Goal: Task Accomplishment & Management: Use online tool/utility

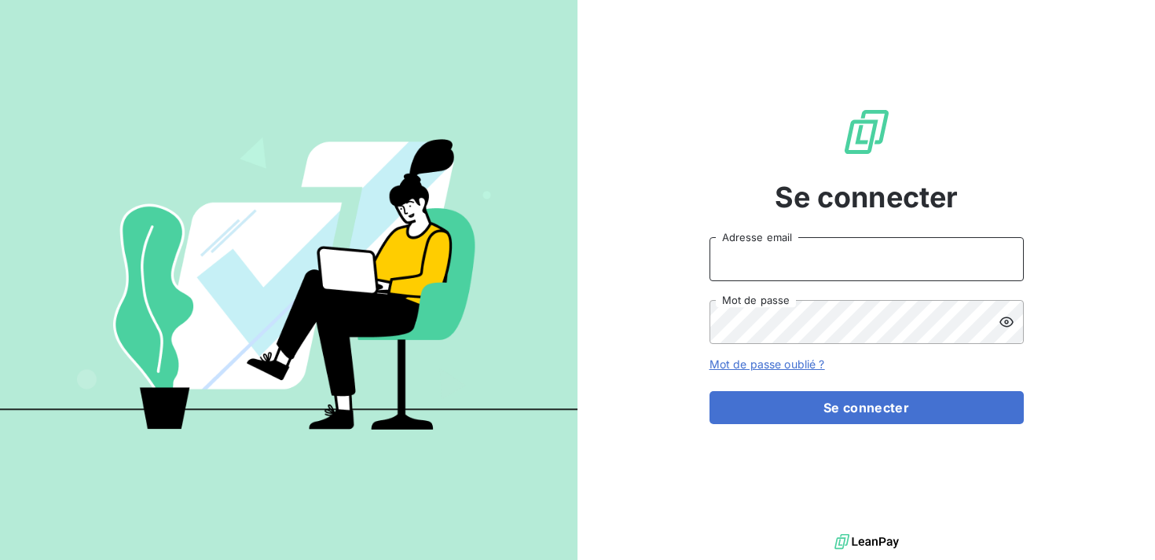
click at [935, 256] on input "Adresse email" at bounding box center [867, 259] width 314 height 44
type input "[EMAIL_ADDRESS][DOMAIN_NAME]"
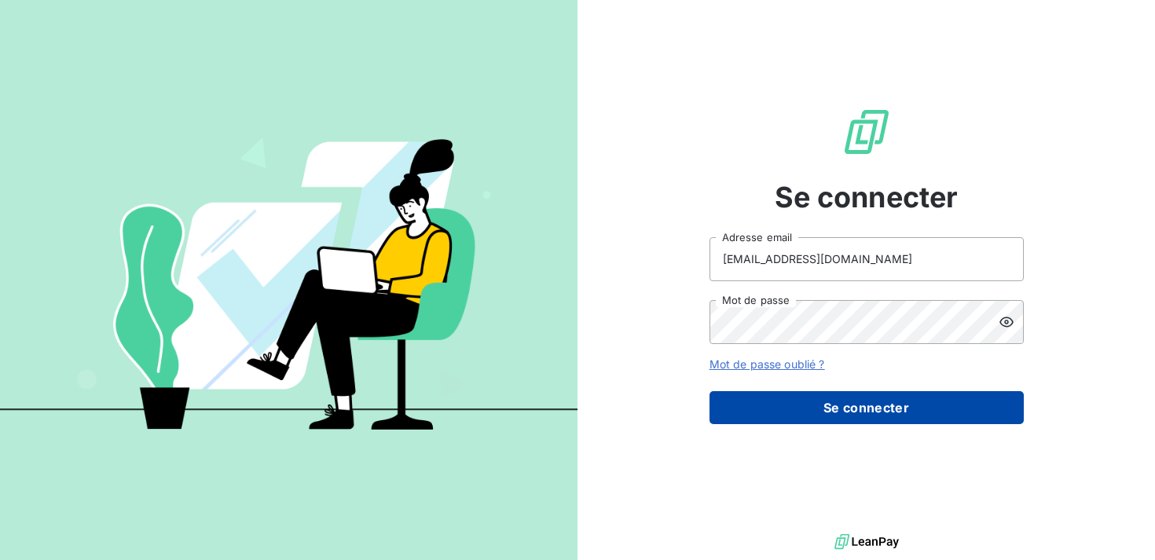
click at [884, 411] on button "Se connecter" at bounding box center [867, 407] width 314 height 33
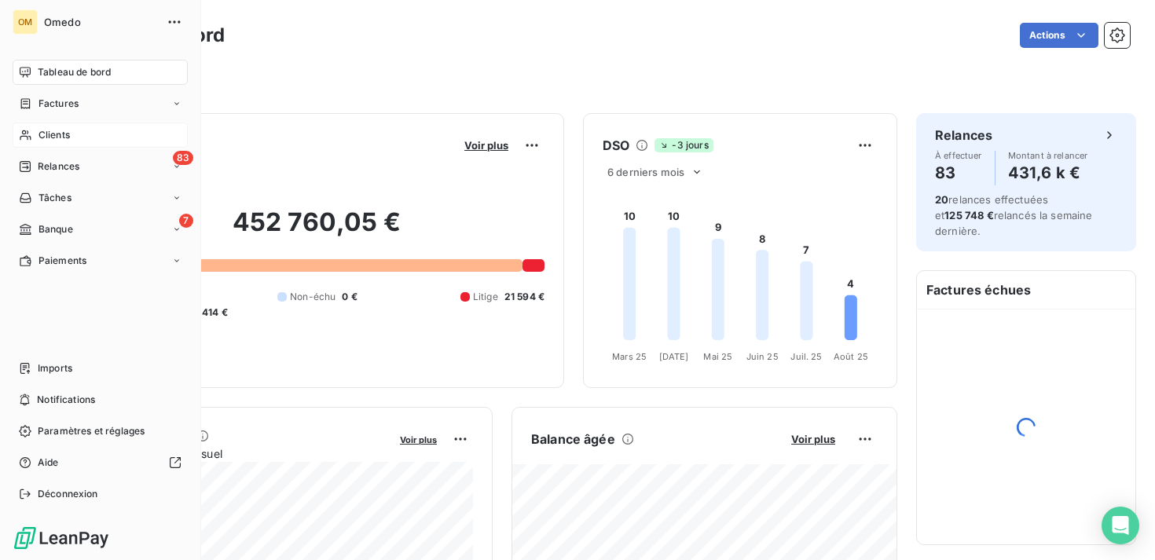
click at [55, 133] on span "Clients" at bounding box center [54, 135] width 31 height 14
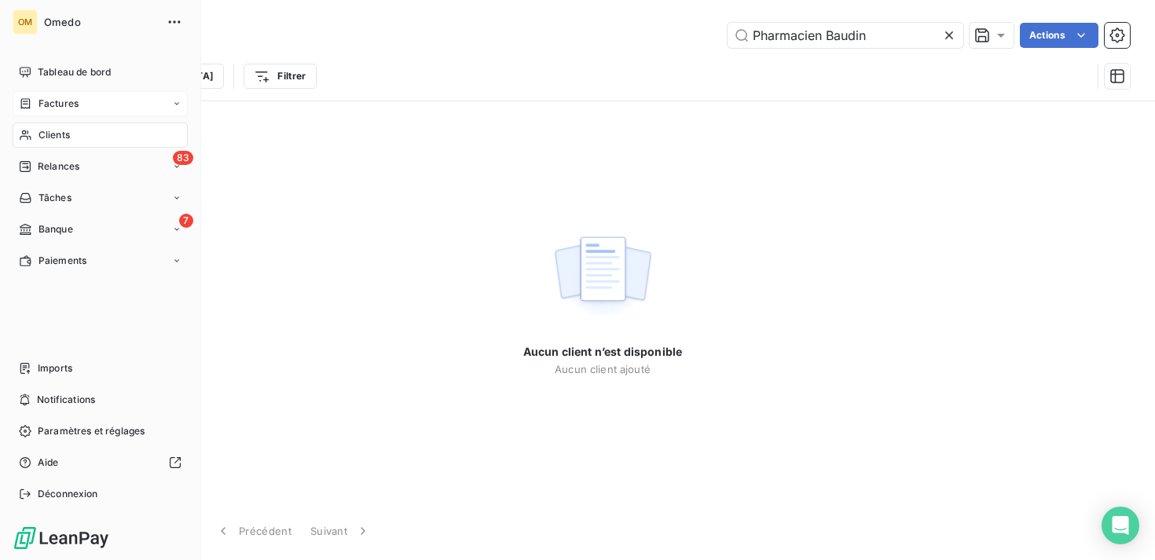
type input "Pharmacien Baudin"
click at [50, 101] on span "Factures" at bounding box center [59, 104] width 40 height 14
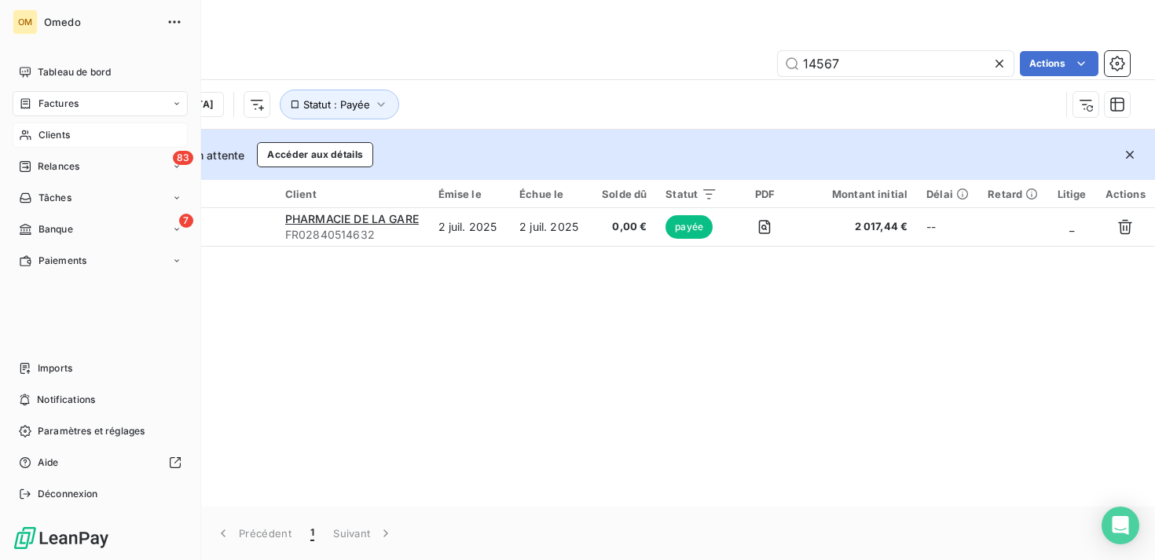
click at [81, 143] on div "Clients" at bounding box center [100, 135] width 175 height 25
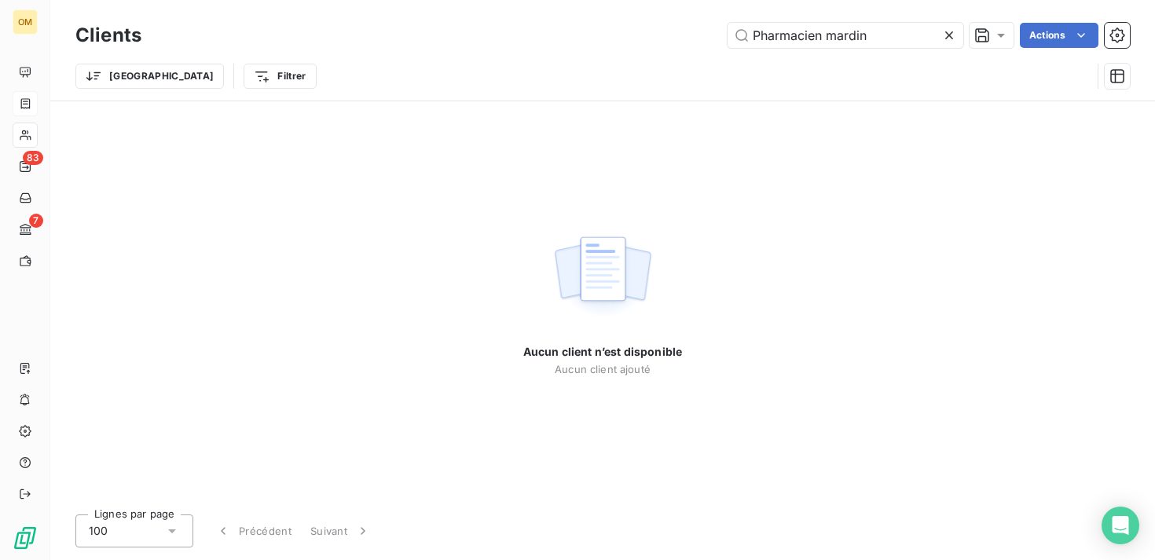
drag, startPoint x: 869, startPoint y: 42, endPoint x: 714, endPoint y: 42, distance: 154.8
click at [714, 42] on div "Pharmacien mardin Actions" at bounding box center [645, 35] width 970 height 25
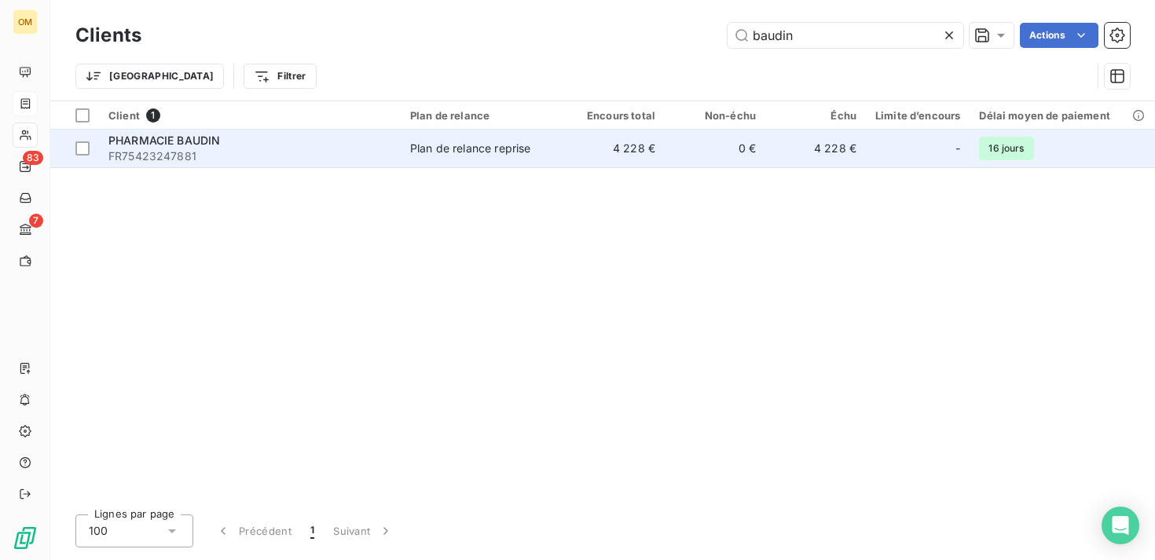
type input "baudin"
click at [452, 145] on div "Plan de relance reprise" at bounding box center [470, 149] width 120 height 16
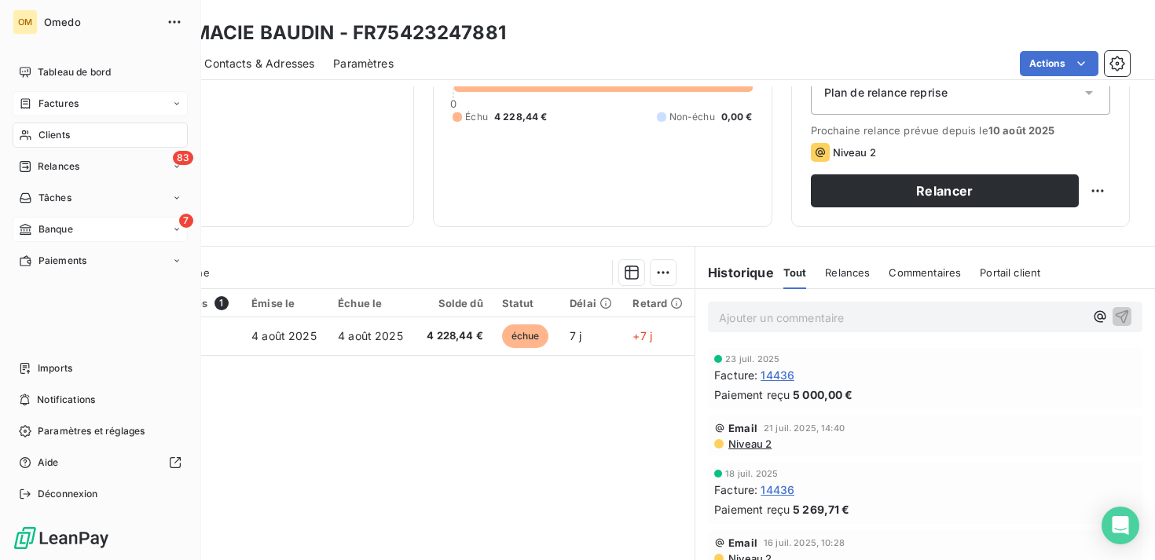
click at [90, 226] on div "7 Banque" at bounding box center [100, 229] width 175 height 25
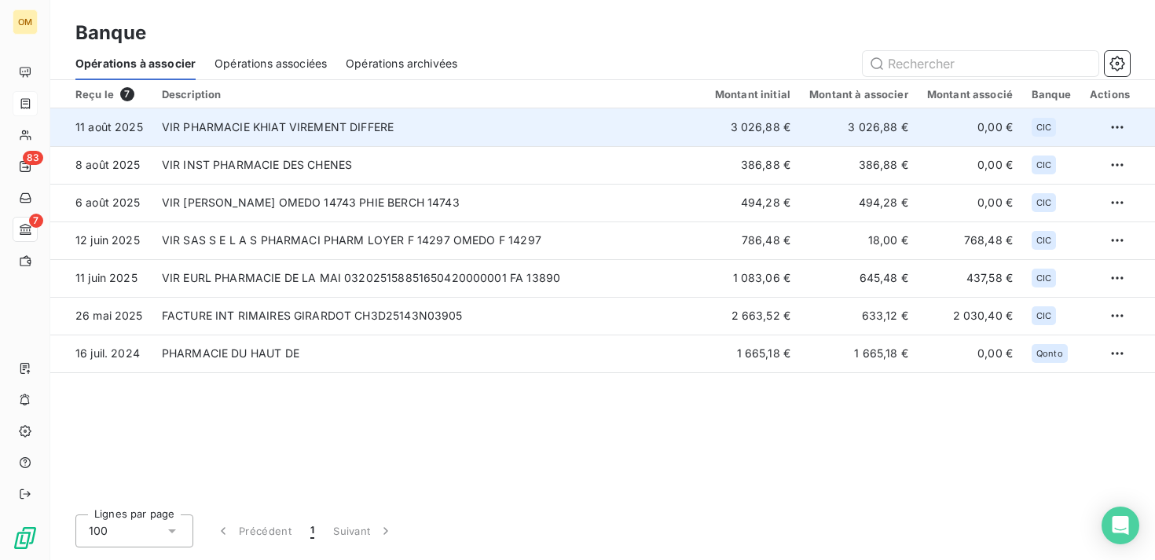
click at [439, 128] on td "VIR PHARMACIE KHIAT VIREMENT DIFFERE" at bounding box center [428, 127] width 553 height 38
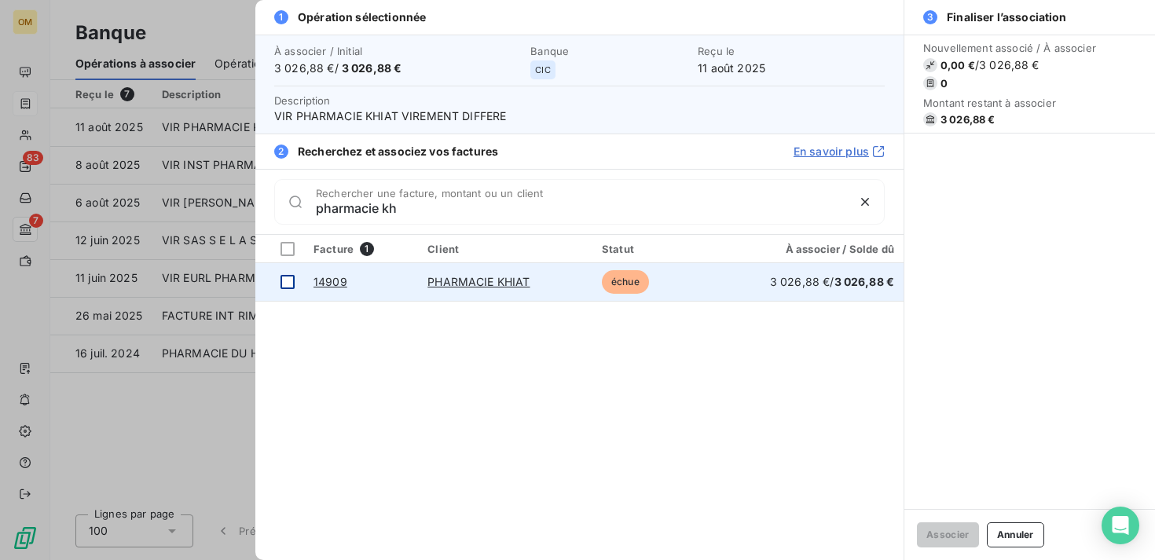
type input "pharmacie kh"
click at [290, 282] on div at bounding box center [288, 282] width 14 height 14
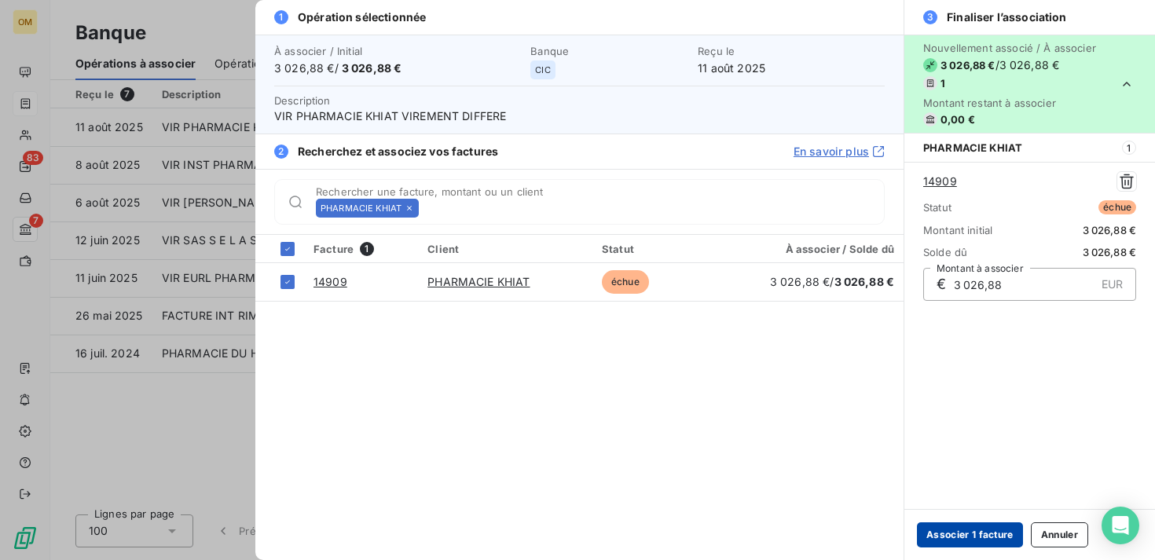
click at [960, 537] on button "Associer 1 facture" at bounding box center [970, 535] width 106 height 25
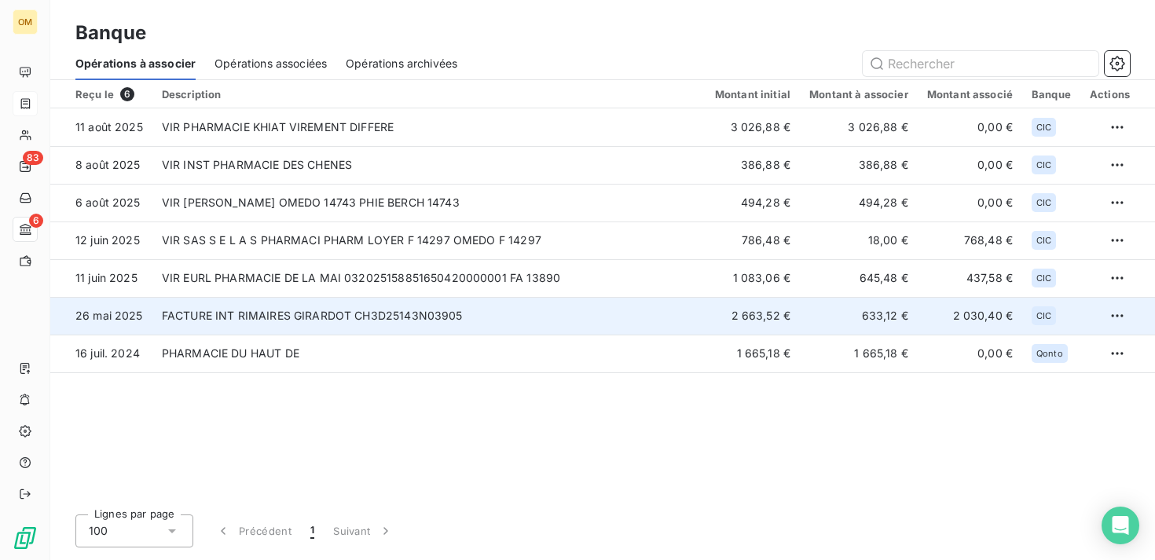
click at [645, 317] on td "FACTURE INT RIMAIRES GIRARDOT CH3D25143N03905" at bounding box center [428, 316] width 553 height 38
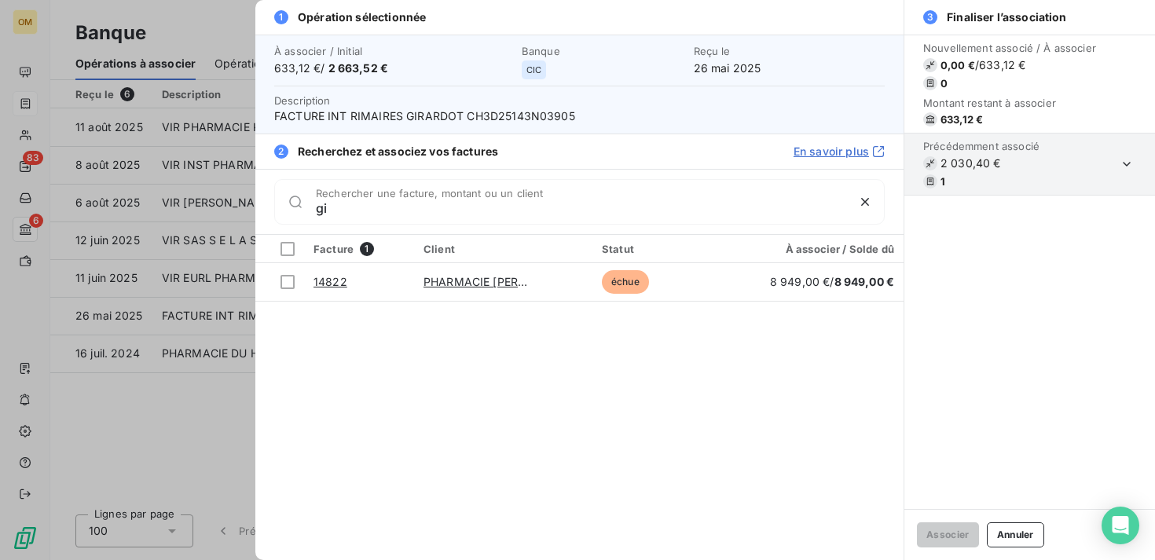
type input "g"
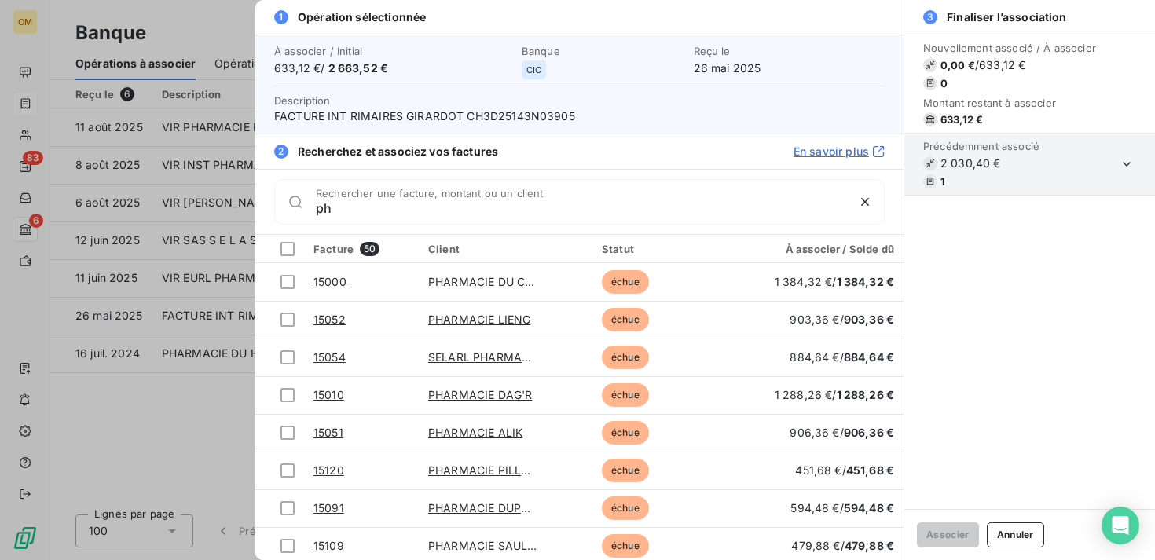
type input "p"
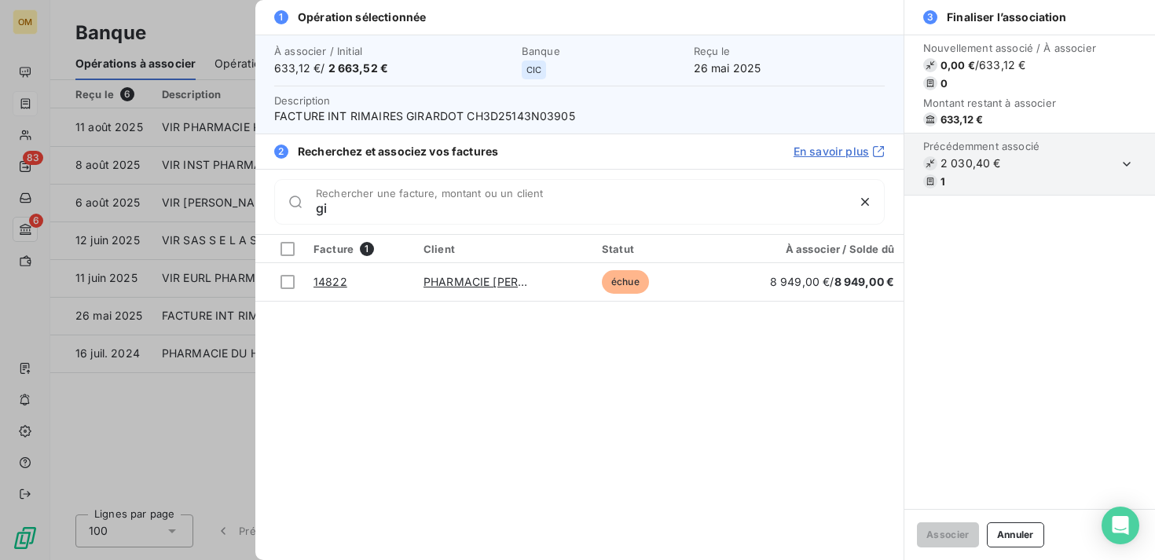
type input "g"
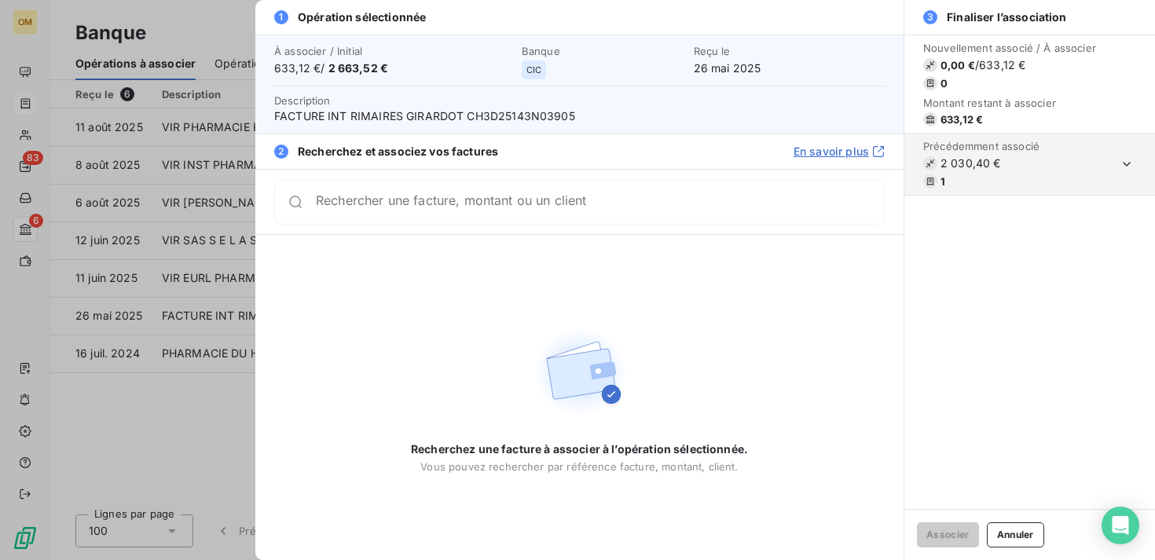
click at [189, 425] on div at bounding box center [577, 280] width 1155 height 560
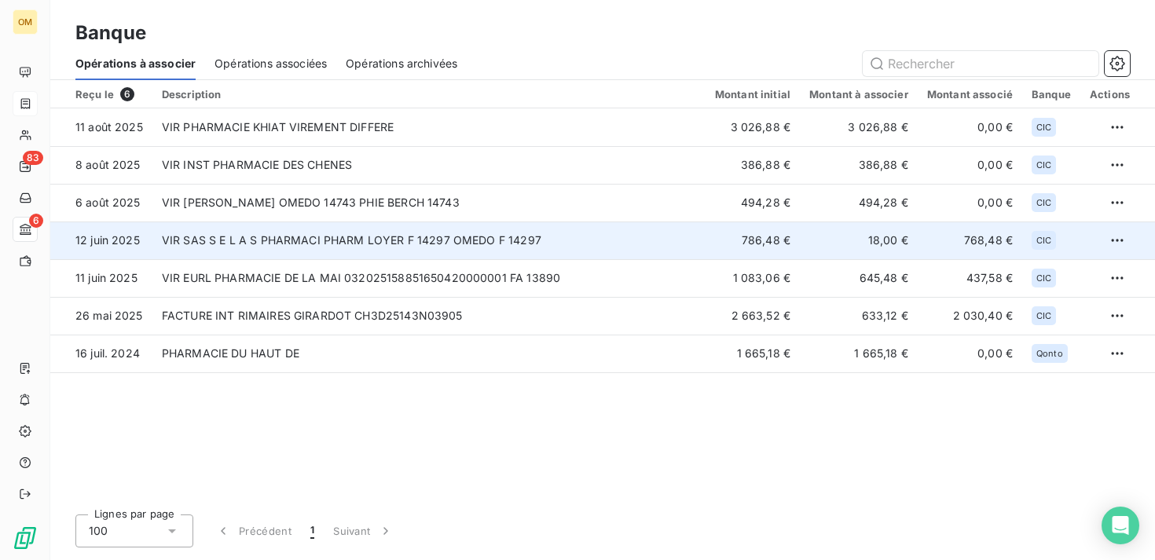
click at [384, 249] on td "VIR SAS S E L A S PHARMACI PHARM LOYER F 14297 OMEDO F 14297" at bounding box center [428, 241] width 553 height 38
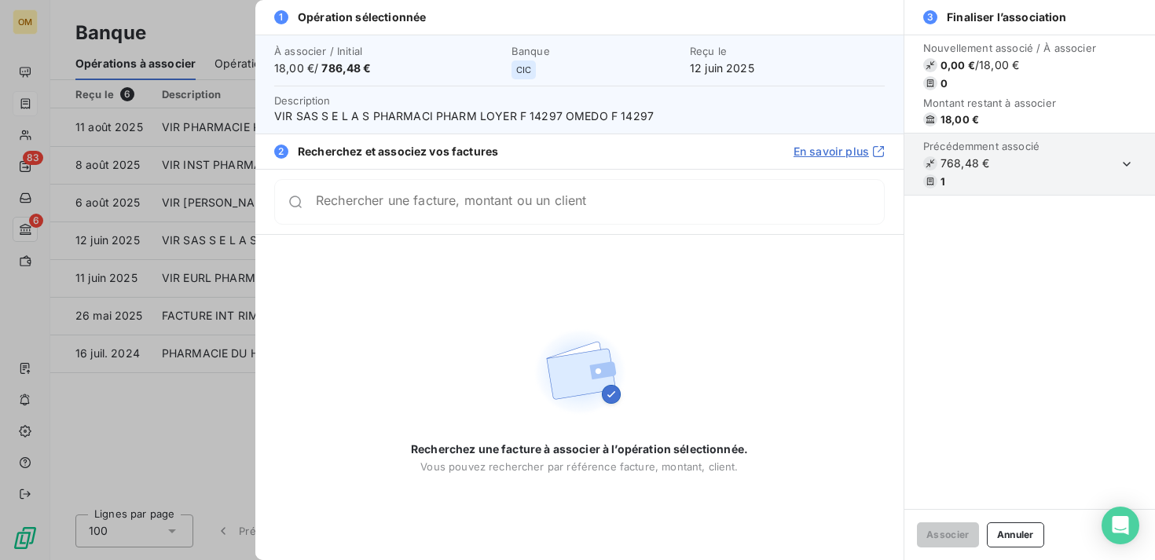
click at [91, 390] on div at bounding box center [577, 280] width 1155 height 560
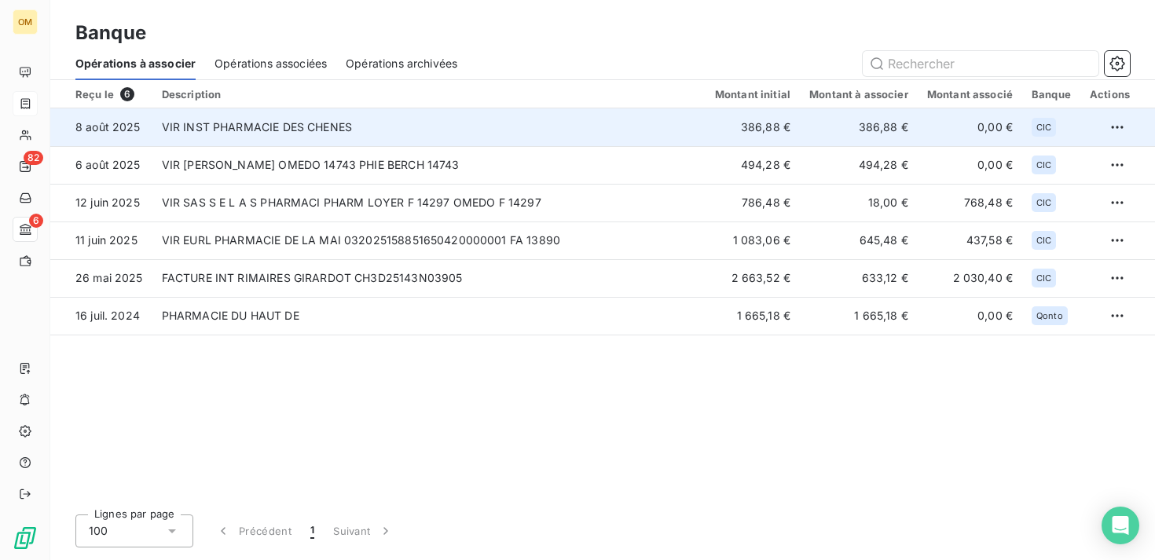
click at [380, 130] on td "VIR INST PHARMACIE DES CHENES" at bounding box center [428, 127] width 553 height 38
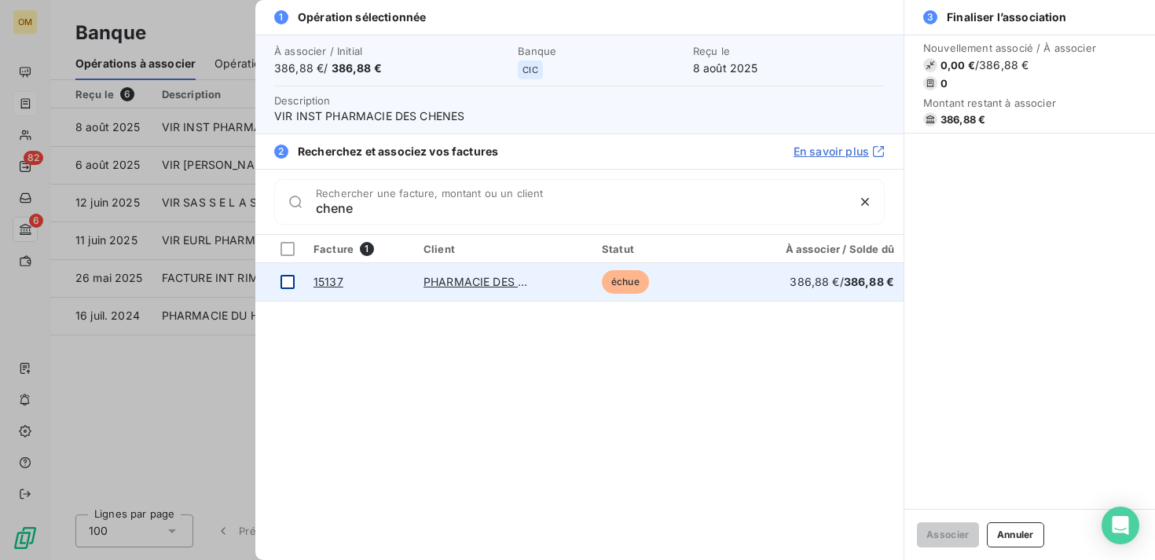
type input "chene"
click at [285, 281] on div at bounding box center [288, 282] width 14 height 14
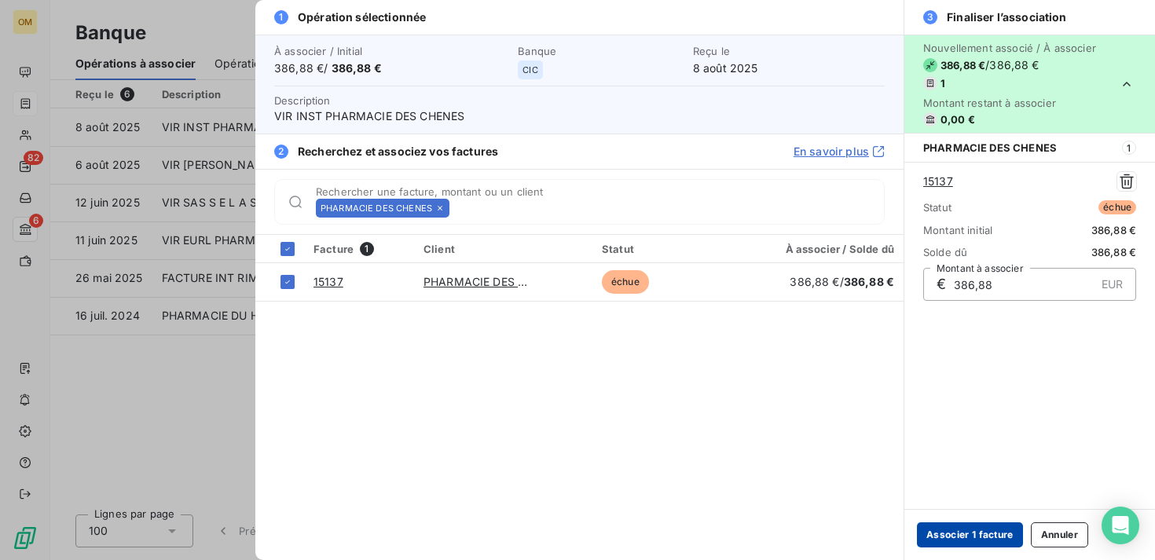
click at [983, 535] on button "Associer 1 facture" at bounding box center [970, 535] width 106 height 25
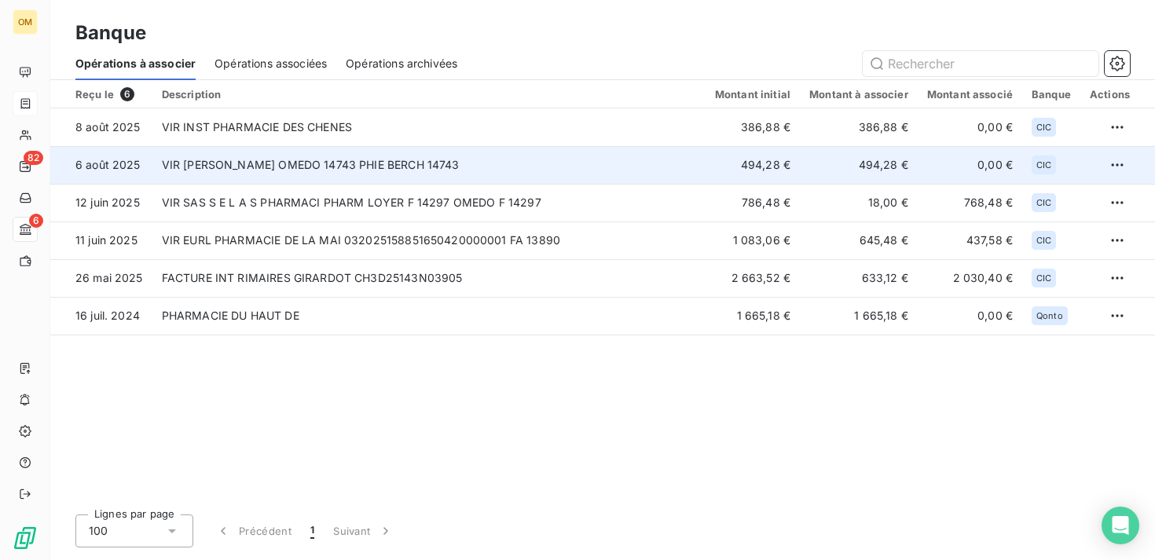
click at [388, 158] on td "VIR EURL LAURENT OMEDO 14743 PHIE BERCH 14743" at bounding box center [428, 165] width 553 height 38
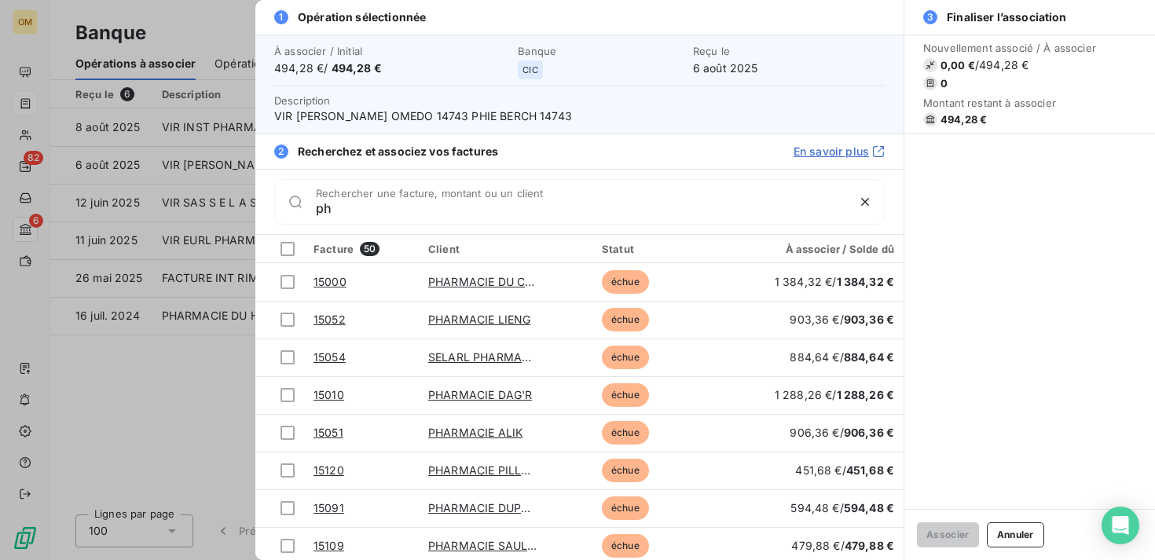
type input "p"
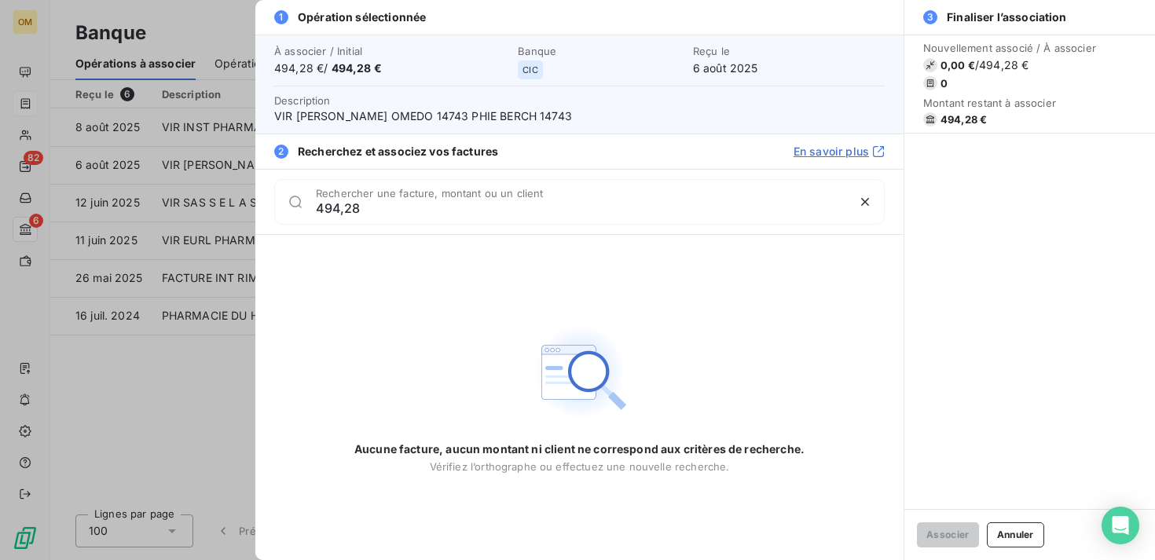
type input "494,28"
drag, startPoint x: 391, startPoint y: 208, endPoint x: 276, endPoint y: 203, distance: 115.7
click at [276, 203] on div "494,28 Rechercher une facture, montant ou un client" at bounding box center [579, 202] width 611 height 46
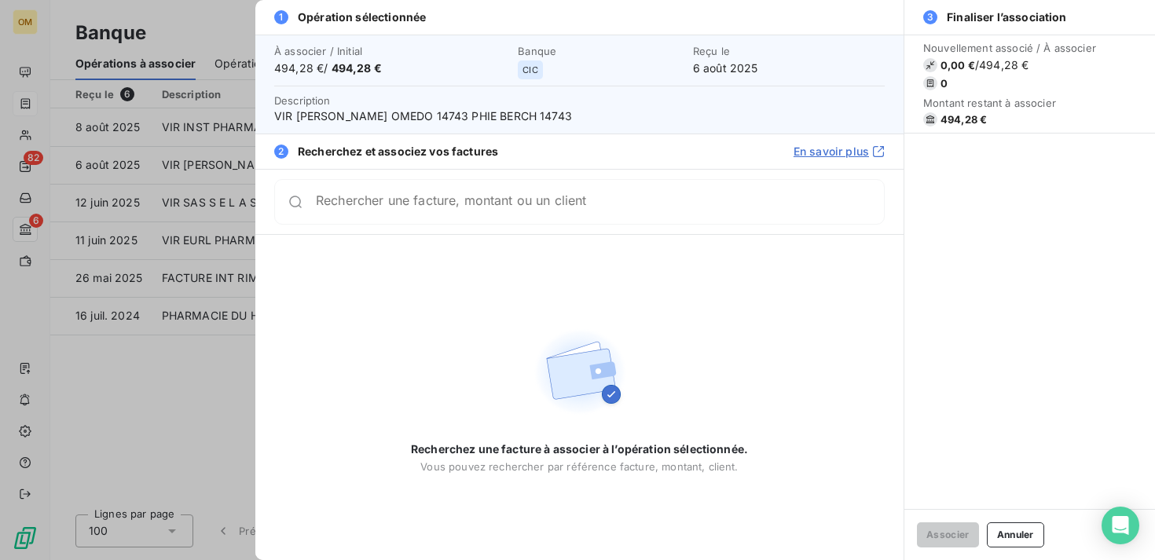
click at [454, 113] on span "VIR EURL LAURENT OMEDO 14743 PHIE BERCH 14743" at bounding box center [579, 116] width 611 height 16
drag, startPoint x: 459, startPoint y: 114, endPoint x: 430, endPoint y: 114, distance: 29.1
click at [430, 114] on span "VIR EURL LAURENT OMEDO 14743 PHIE BERCH 14743" at bounding box center [579, 116] width 611 height 16
click at [457, 116] on span "VIR EURL LAURENT OMEDO 14743 PHIE BERCH 14743" at bounding box center [579, 116] width 611 height 16
drag, startPoint x: 457, startPoint y: 116, endPoint x: 426, endPoint y: 115, distance: 31.5
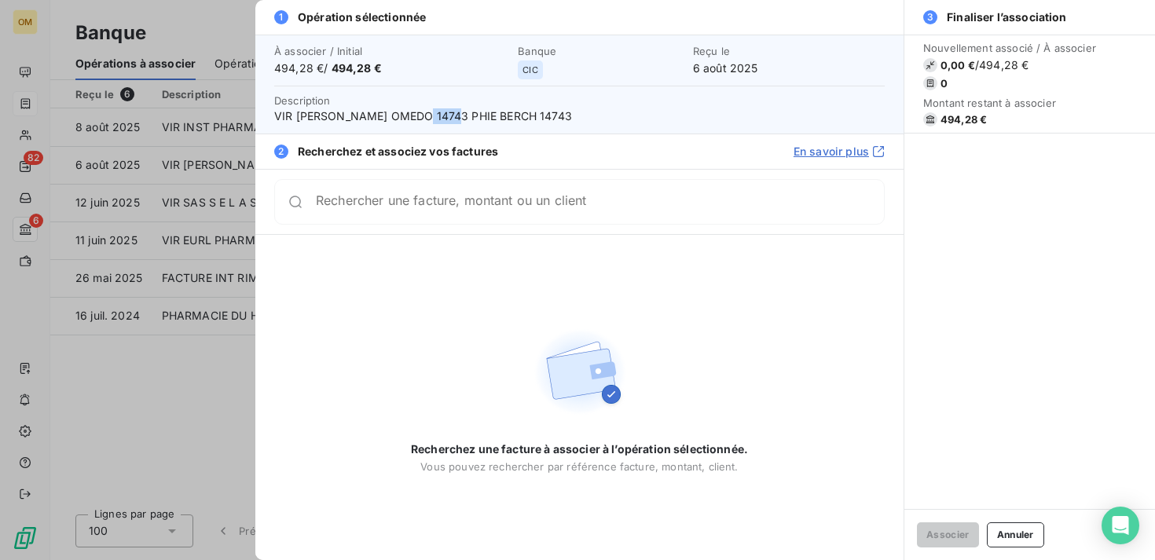
click at [426, 115] on span "VIR EURL LAURENT OMEDO 14743 PHIE BERCH 14743" at bounding box center [579, 116] width 611 height 16
click at [429, 112] on span "VIR EURL LAURENT OMEDO 14743 PHIE BERCH 14743" at bounding box center [579, 116] width 611 height 16
drag, startPoint x: 432, startPoint y: 116, endPoint x: 457, endPoint y: 115, distance: 26.0
click at [457, 115] on span "VIR EURL LAURENT OMEDO 14743 PHIE BERCH 14743" at bounding box center [579, 116] width 611 height 16
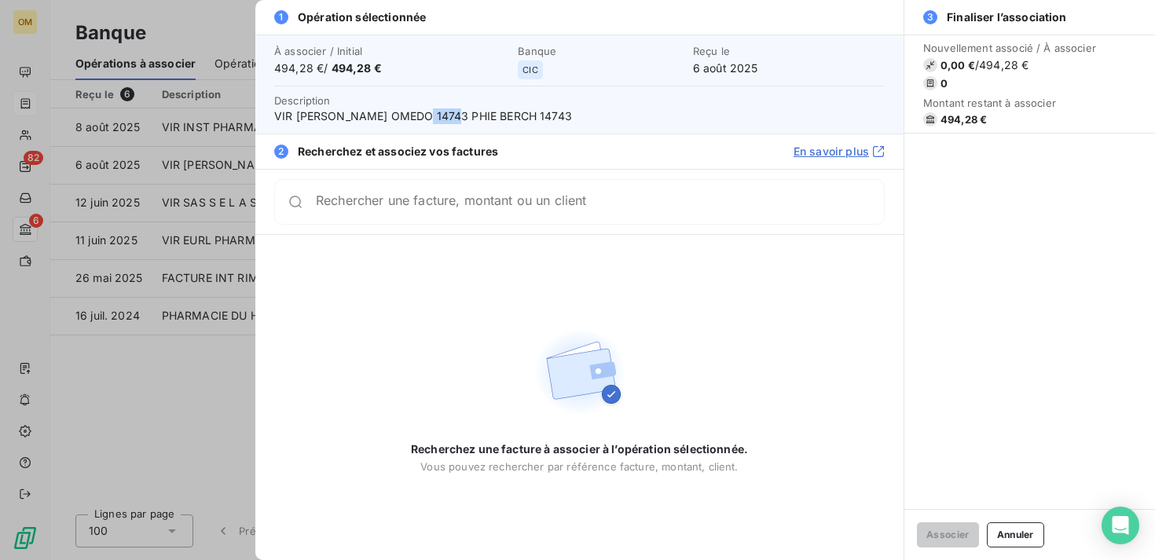
drag, startPoint x: 457, startPoint y: 115, endPoint x: 428, endPoint y: 115, distance: 29.9
click at [428, 115] on span "VIR EURL LAURENT OMEDO 14743 PHIE BERCH 14743" at bounding box center [579, 116] width 611 height 16
copy span "14743"
click at [28, 109] on div at bounding box center [577, 280] width 1155 height 560
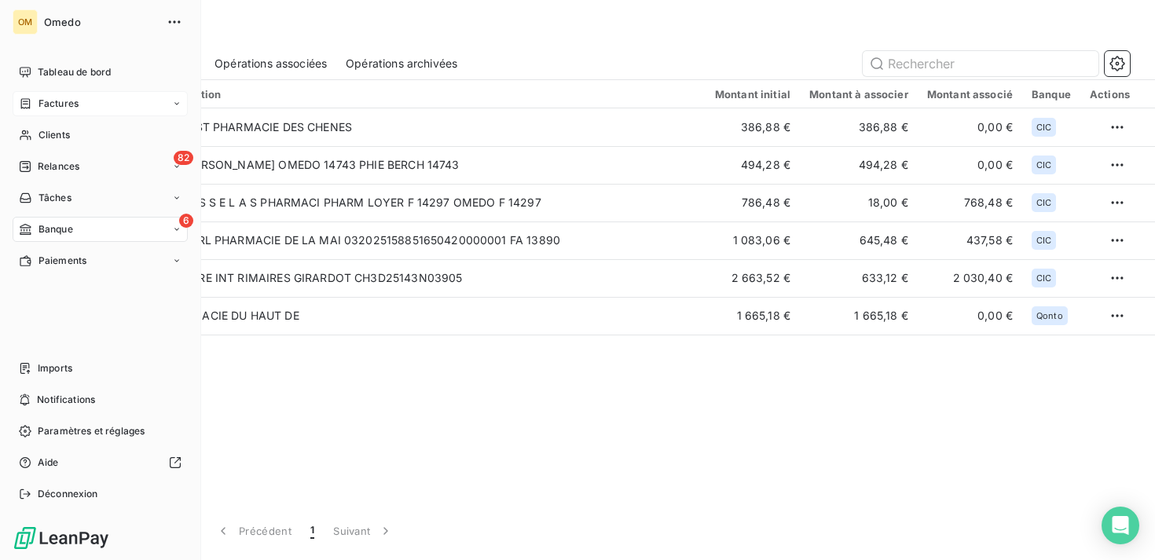
click at [82, 102] on div "Factures" at bounding box center [100, 103] width 175 height 25
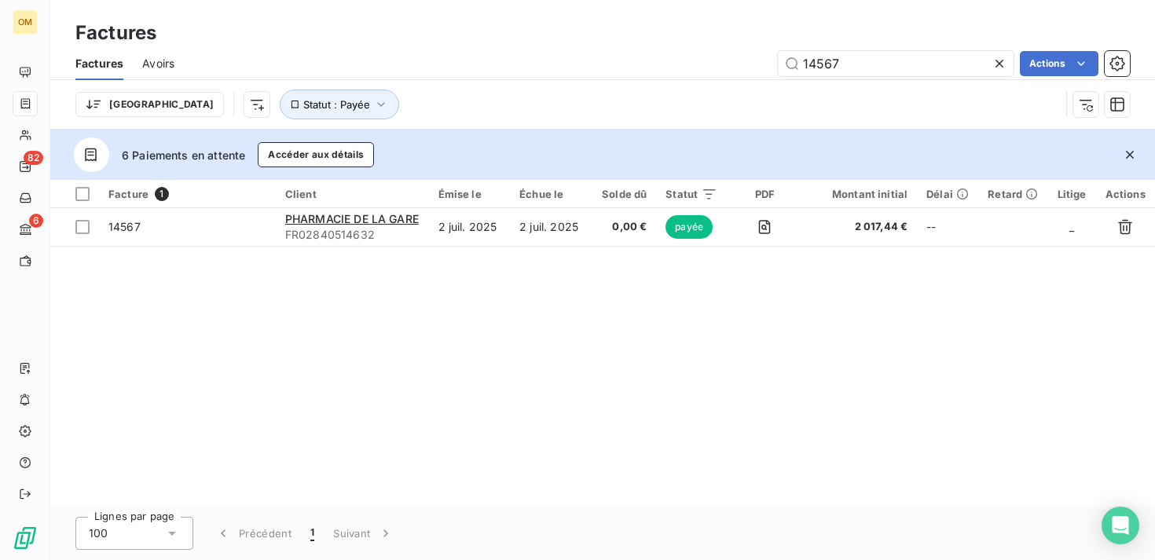
click at [997, 64] on icon at bounding box center [1000, 64] width 16 height 16
click at [943, 65] on input "text" at bounding box center [896, 63] width 236 height 25
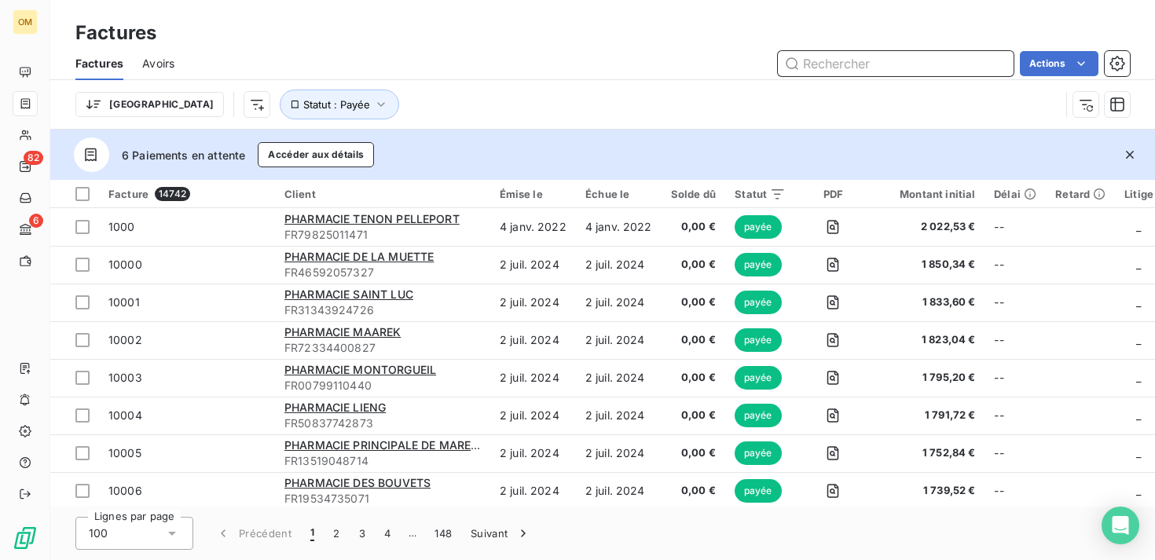
paste input "14743"
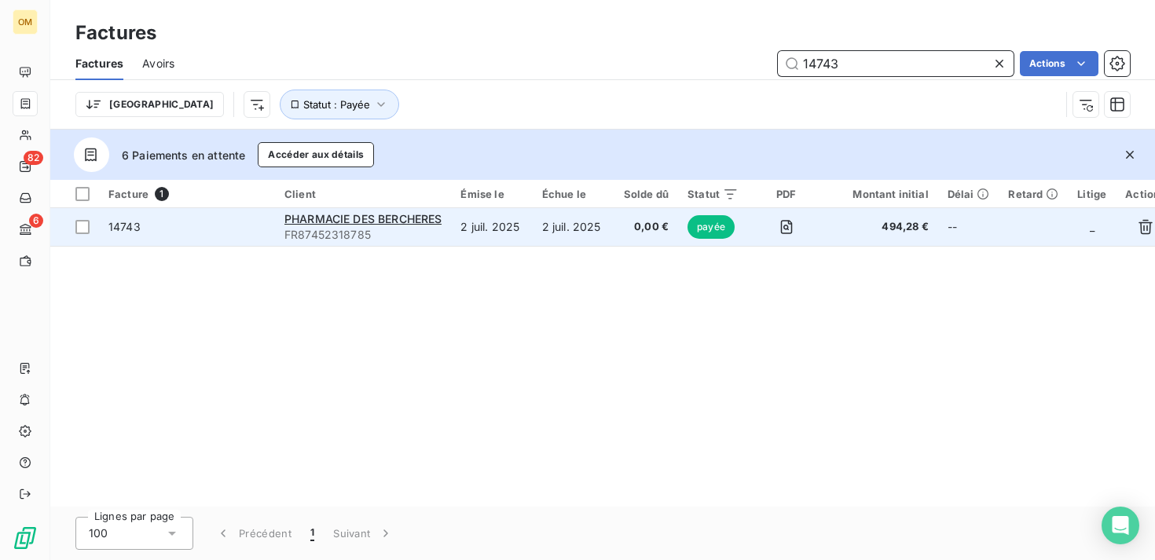
type input "14743"
click at [653, 227] on span "0,00 €" at bounding box center [646, 227] width 45 height 16
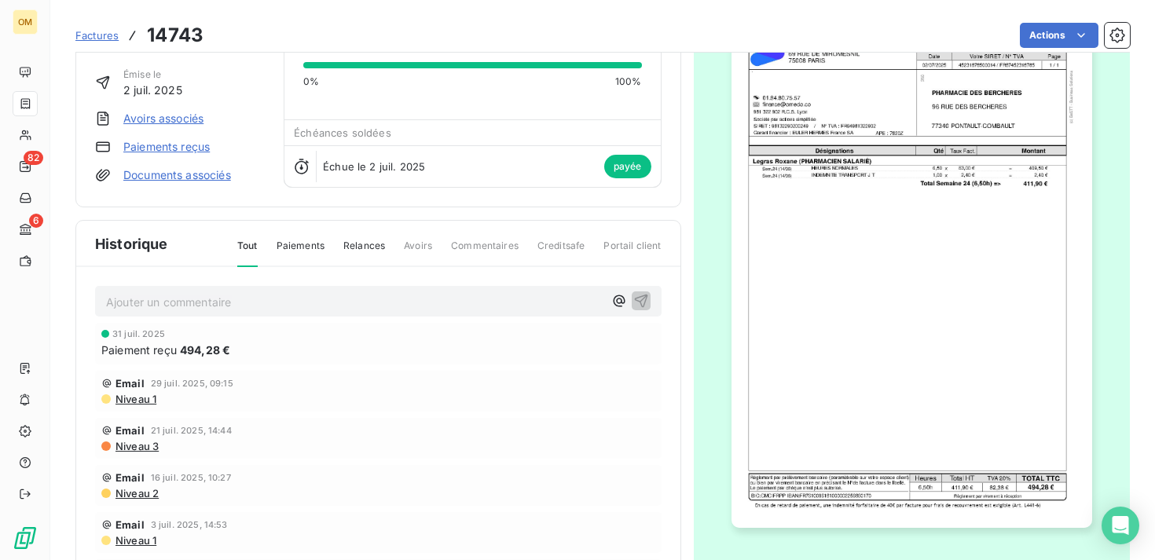
scroll to position [102, 0]
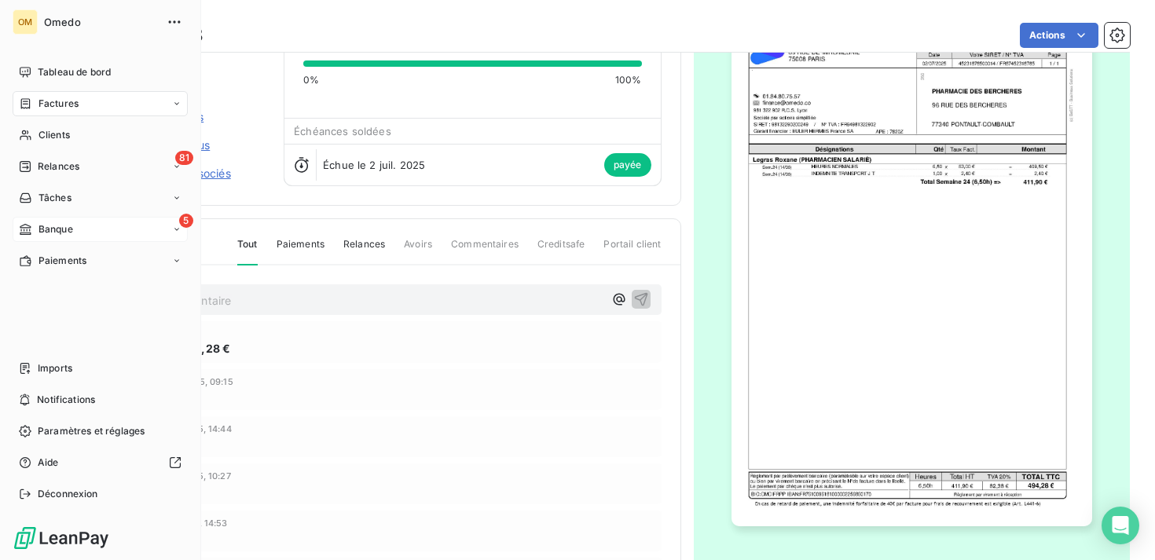
click at [84, 225] on div "5 Banque" at bounding box center [100, 229] width 175 height 25
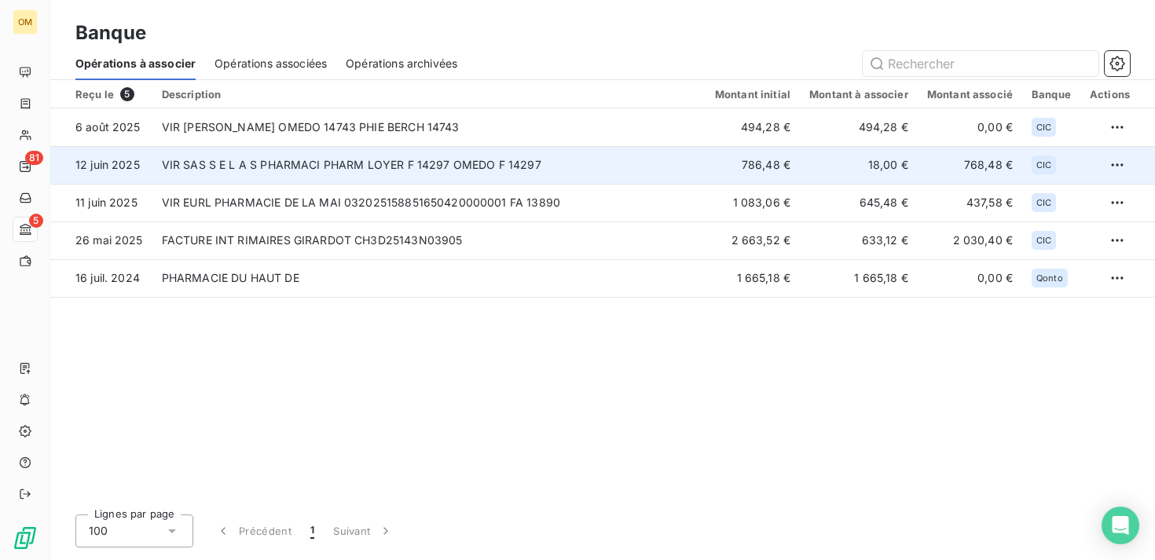
click at [444, 169] on td "VIR SAS S E L A S PHARMACI PHARM LOYER F 14297 OMEDO F 14297" at bounding box center [428, 165] width 553 height 38
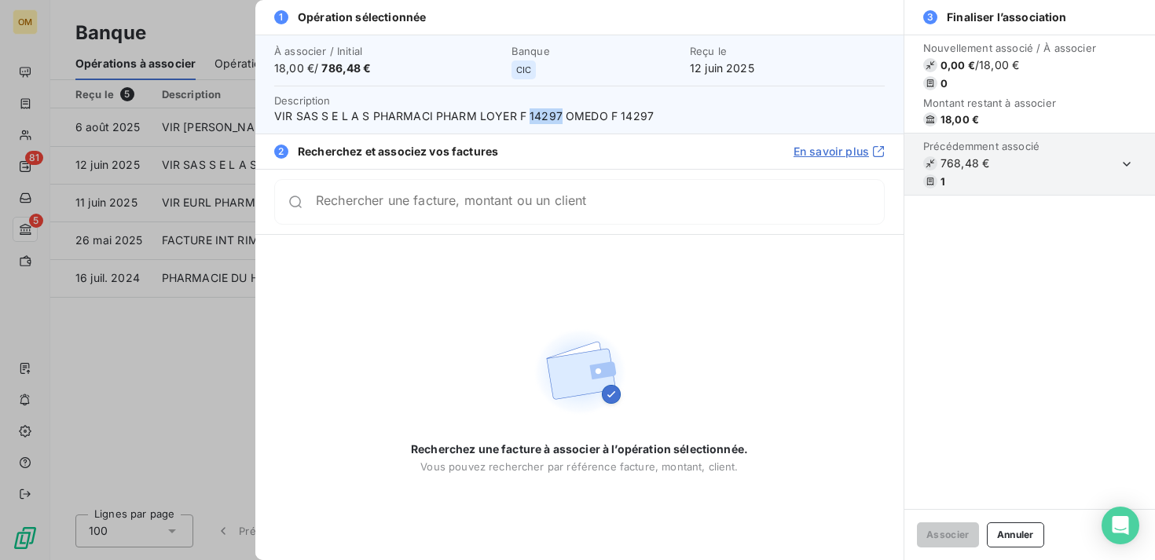
drag, startPoint x: 556, startPoint y: 112, endPoint x: 525, endPoint y: 112, distance: 31.4
click at [525, 112] on span "VIR SAS S E L A S PHARMACI PHARM LOYER F 14297 OMEDO F 14297" at bounding box center [579, 116] width 611 height 16
copy span "14297"
click at [42, 99] on div at bounding box center [577, 280] width 1155 height 560
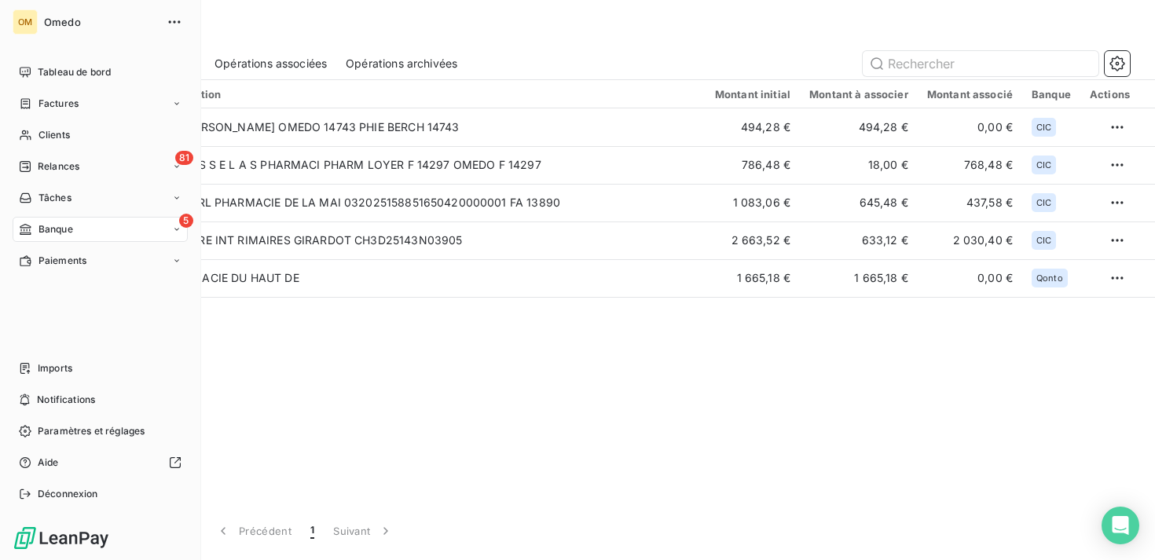
click at [78, 103] on span "Factures" at bounding box center [59, 104] width 40 height 14
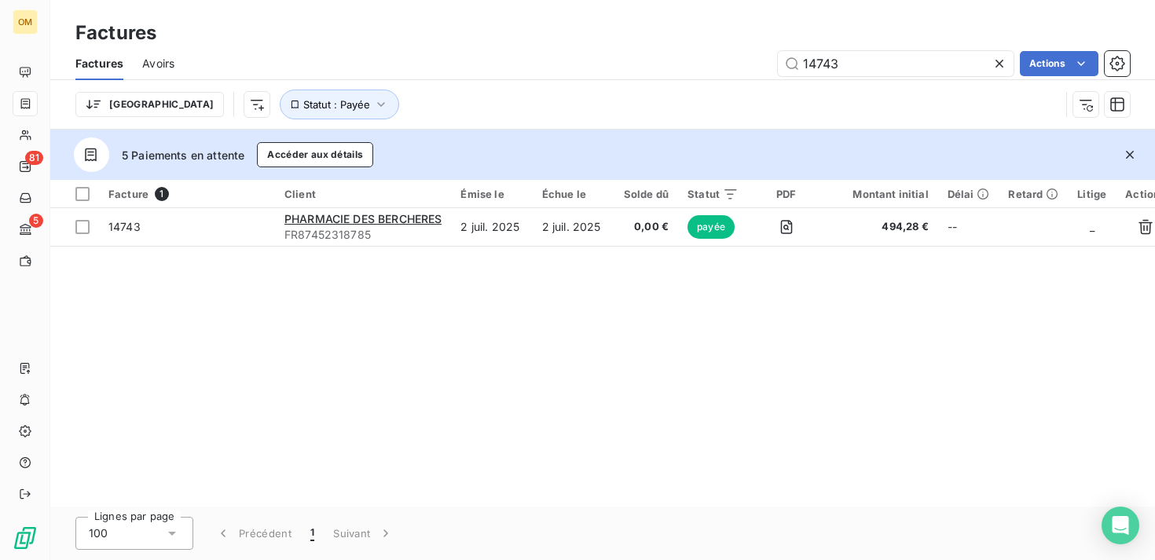
click at [1002, 64] on icon at bounding box center [1000, 64] width 16 height 16
click at [932, 63] on input "text" at bounding box center [896, 63] width 236 height 25
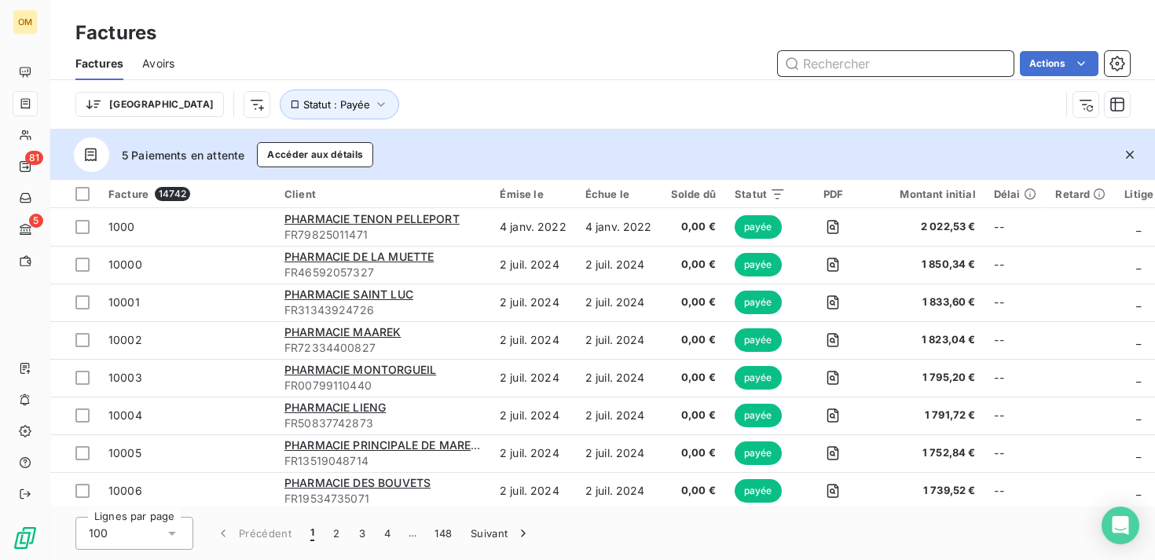
paste input "14297"
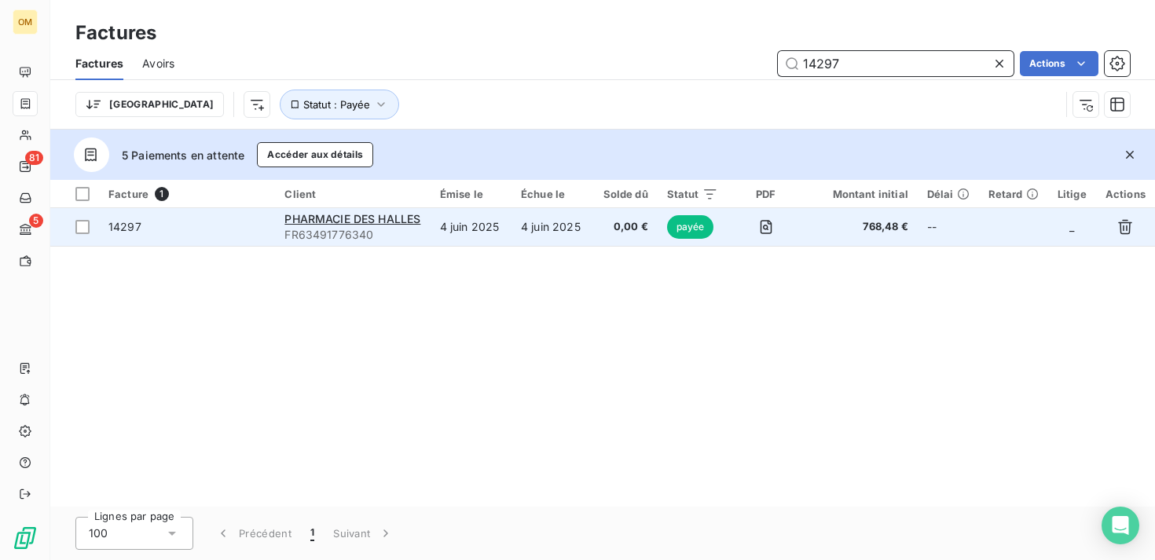
type input "14297"
click at [828, 238] on td "768,48 €" at bounding box center [860, 227] width 113 height 38
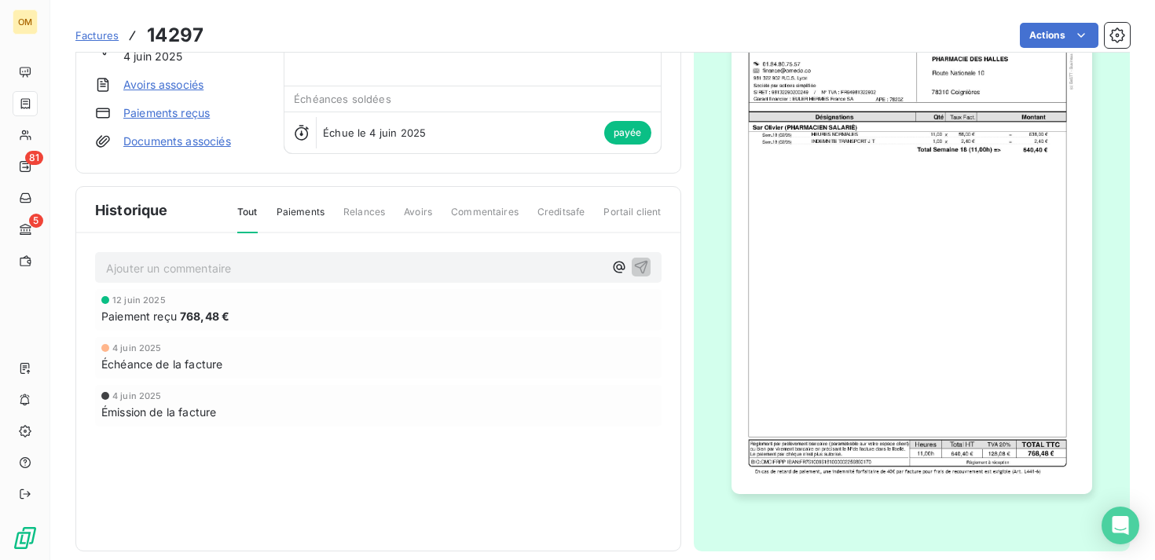
scroll to position [151, 0]
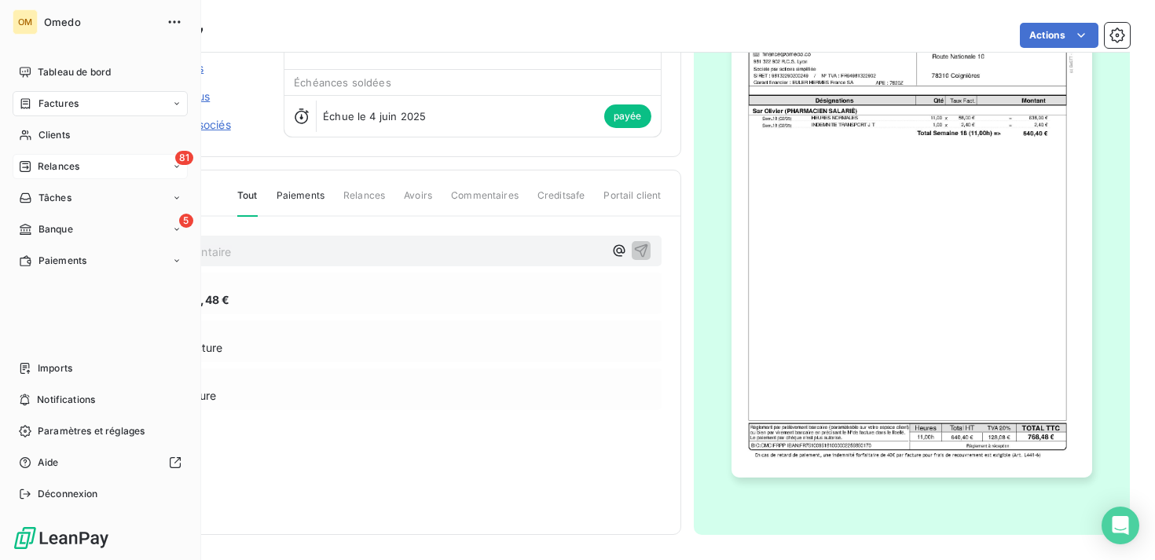
click at [82, 167] on div "81 Relances" at bounding box center [100, 166] width 175 height 25
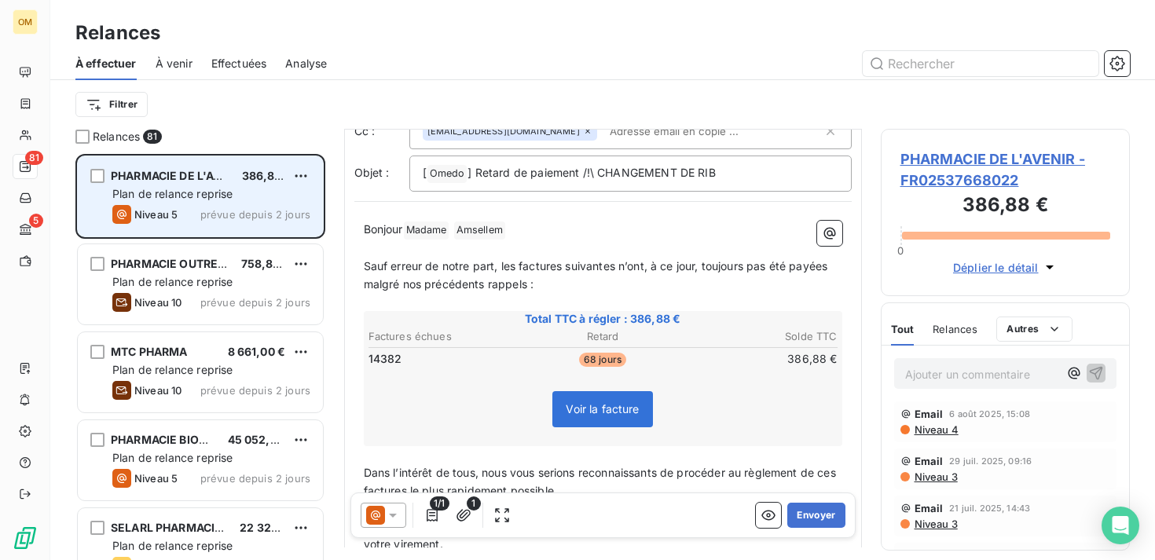
click at [236, 213] on span "prévue depuis 2 jours" at bounding box center [255, 214] width 110 height 13
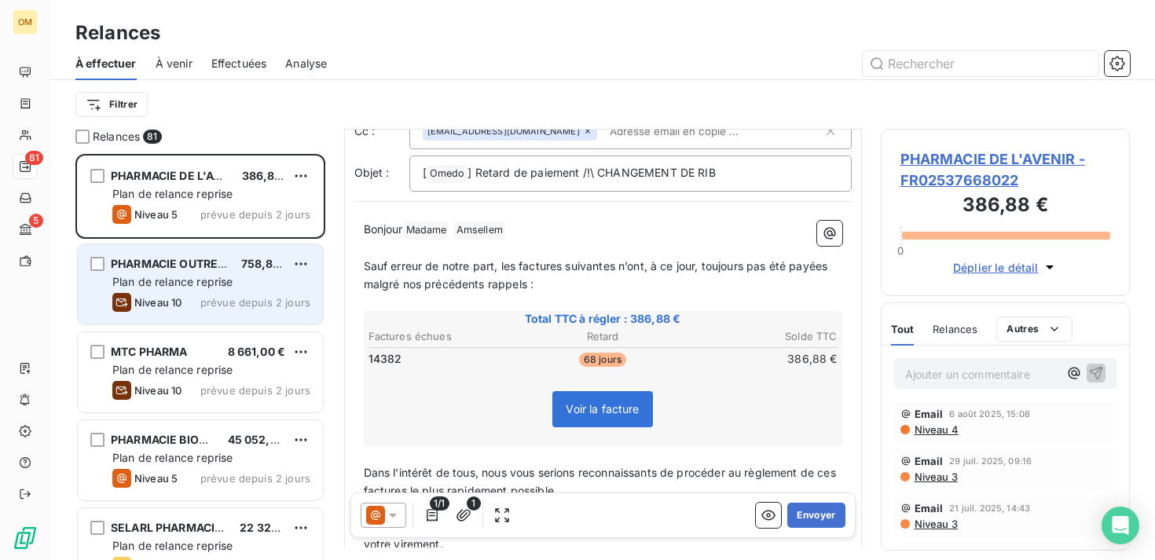
click at [237, 301] on span "prévue depuis 2 jours" at bounding box center [255, 302] width 110 height 13
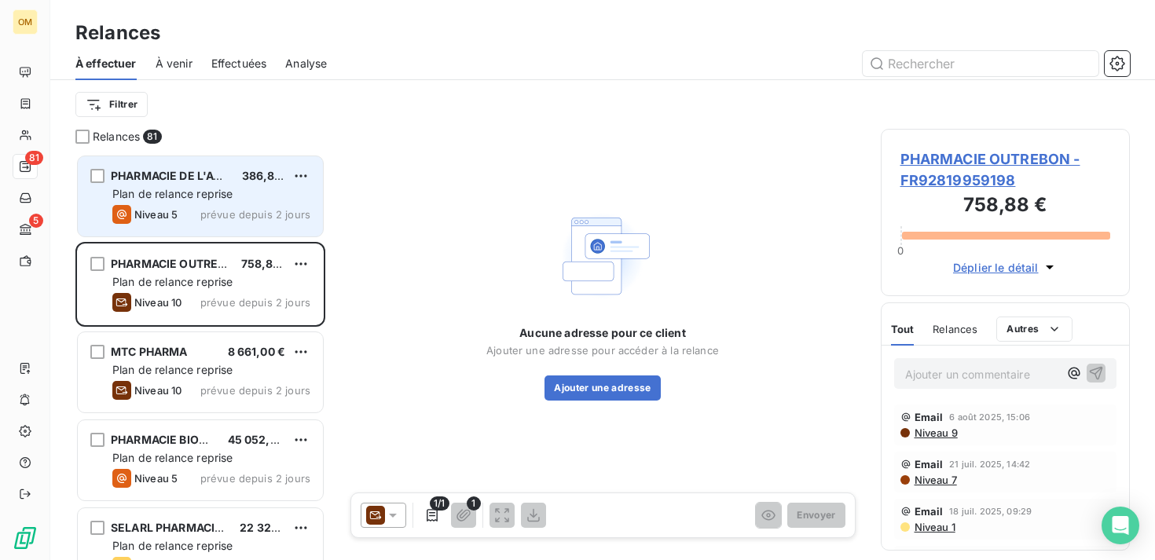
click at [225, 203] on div "PHARMACIE DE L'AVENIR 386,88 € Plan de relance reprise Niveau 5 prévue depuis 2…" at bounding box center [200, 196] width 245 height 80
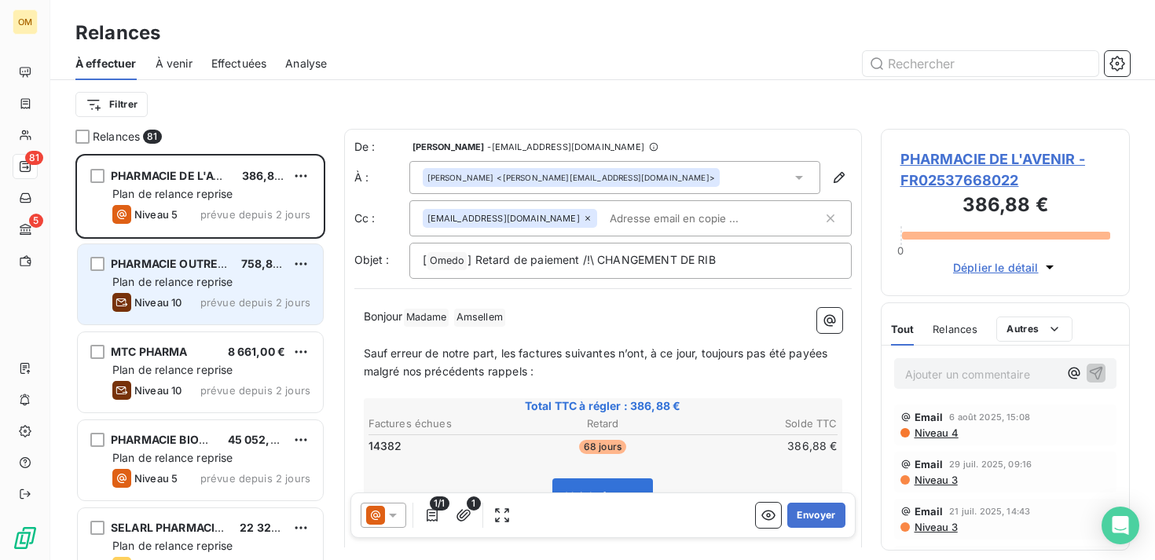
click at [247, 309] on div "Niveau 10 prévue depuis 2 jours" at bounding box center [211, 302] width 198 height 19
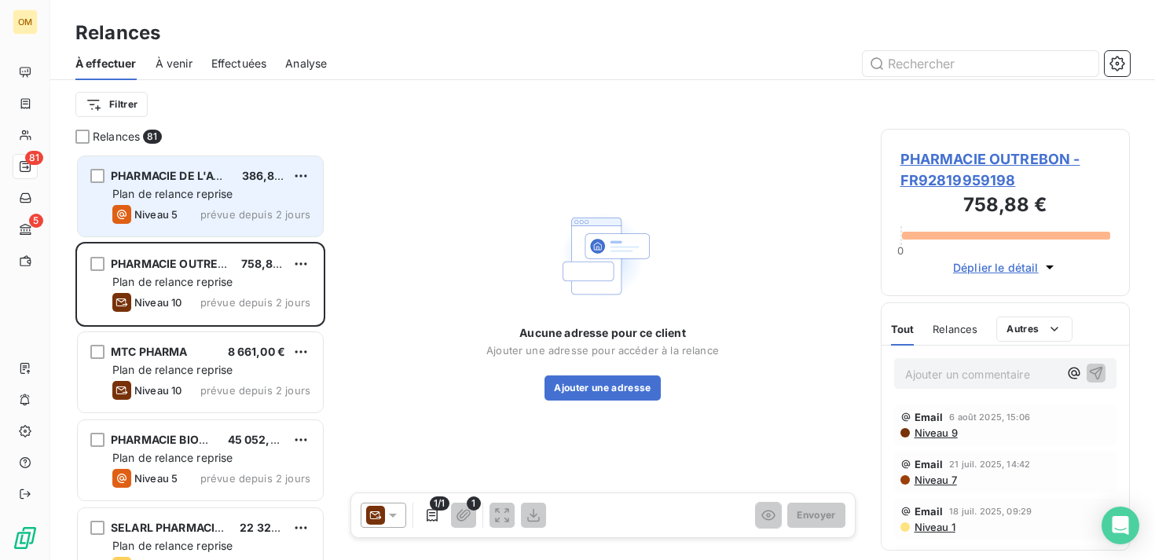
click at [180, 195] on span "Plan de relance reprise" at bounding box center [172, 193] width 120 height 13
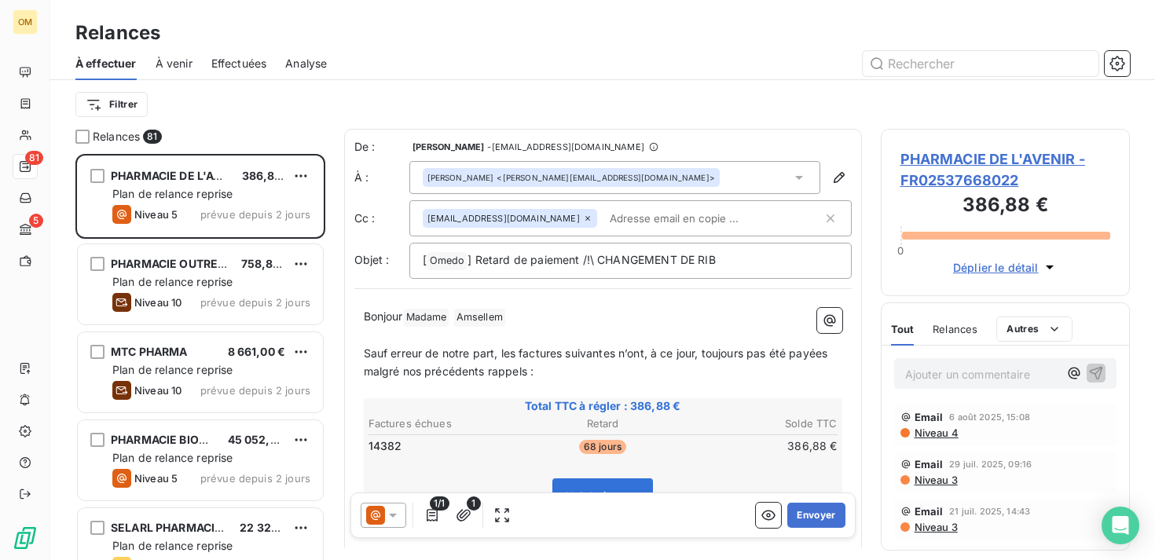
click at [450, 52] on div at bounding box center [738, 63] width 784 height 25
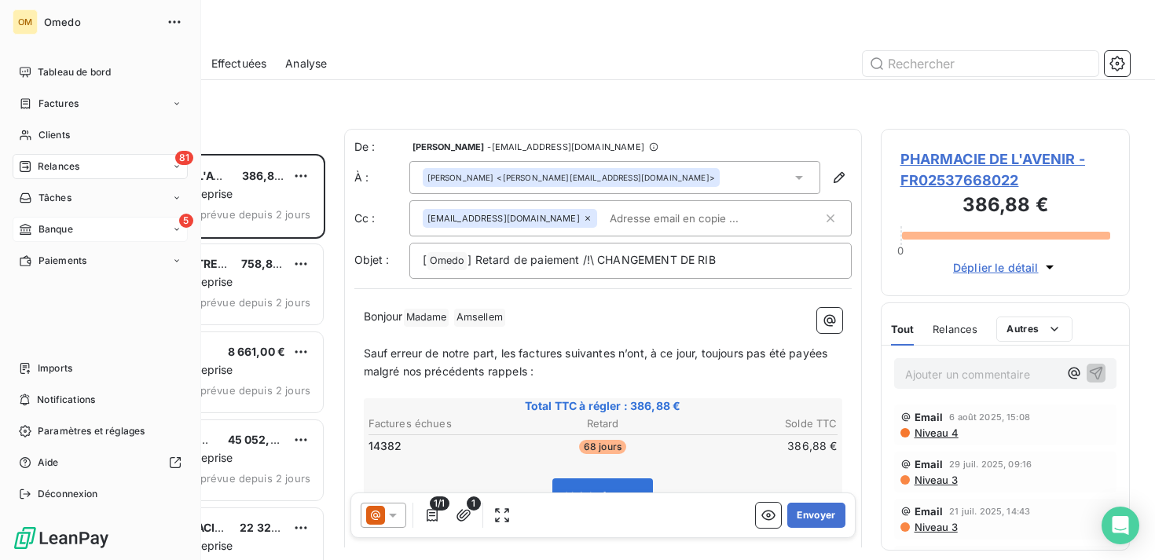
click at [56, 231] on span "Banque" at bounding box center [56, 229] width 35 height 14
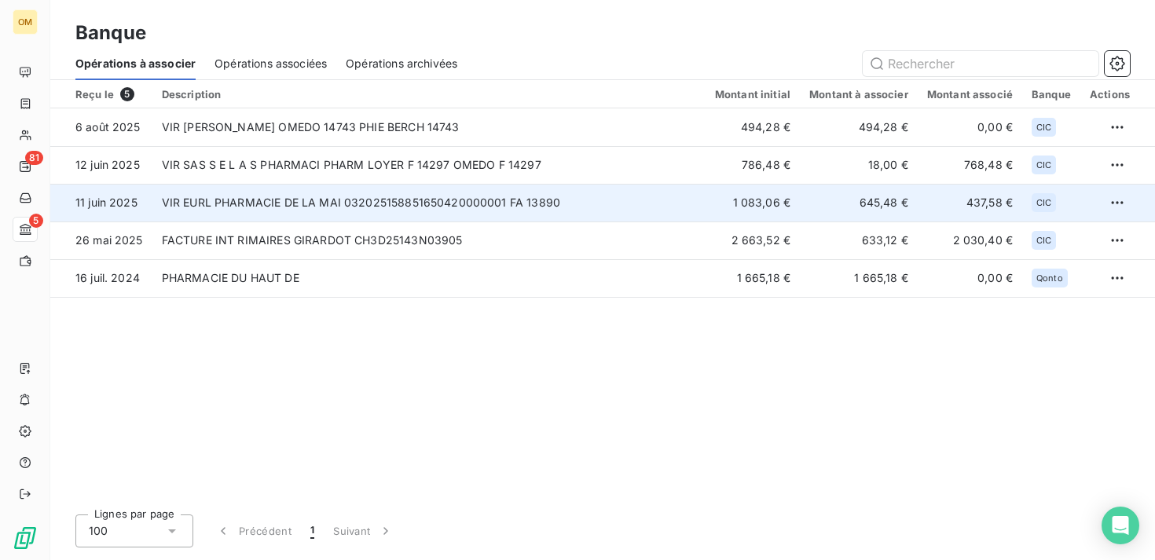
click at [427, 208] on td "VIR EURL PHARMACIE DE LA MAI 032025158851650420000001 FA 13890" at bounding box center [428, 203] width 553 height 38
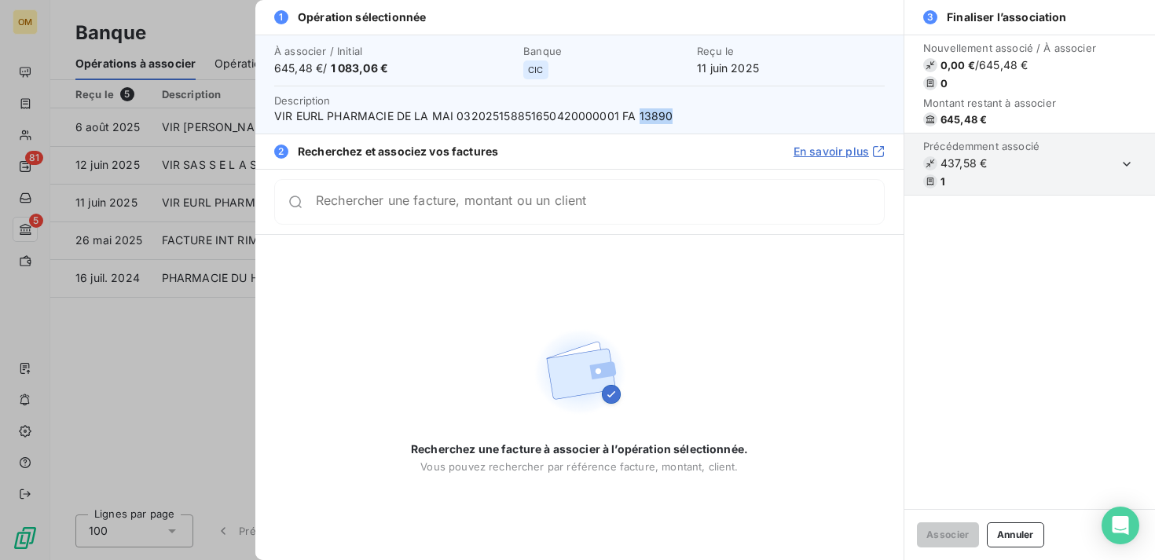
drag, startPoint x: 673, startPoint y: 116, endPoint x: 634, endPoint y: 119, distance: 38.6
click at [634, 119] on span "VIR EURL PHARMACIE DE LA MAI 032025158851650420000001 FA 13890" at bounding box center [579, 116] width 611 height 16
copy span "13890"
click at [24, 178] on div at bounding box center [577, 280] width 1155 height 560
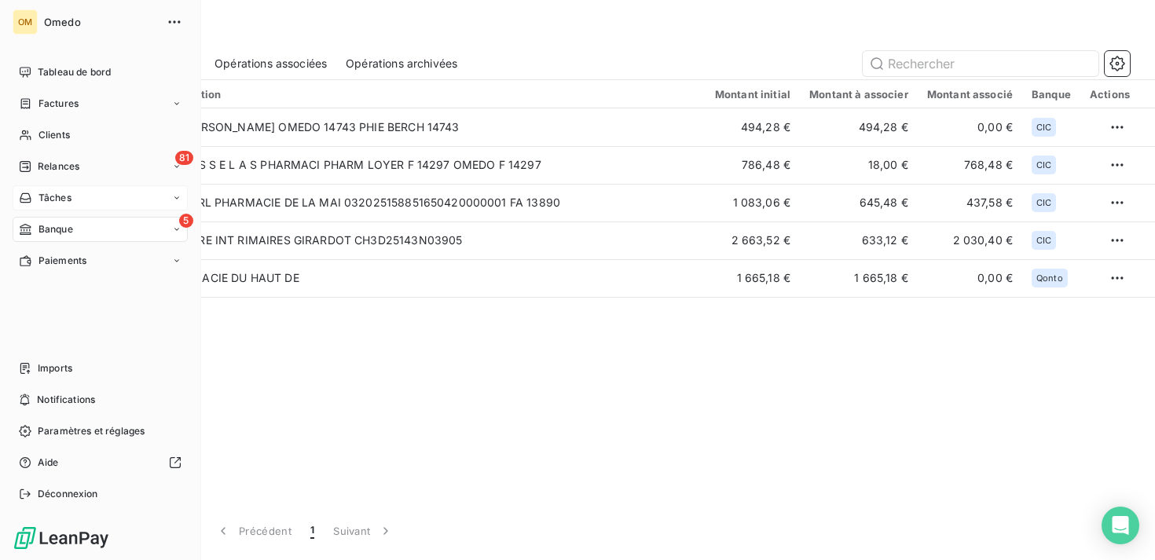
click at [79, 197] on div "Tâches" at bounding box center [100, 197] width 175 height 25
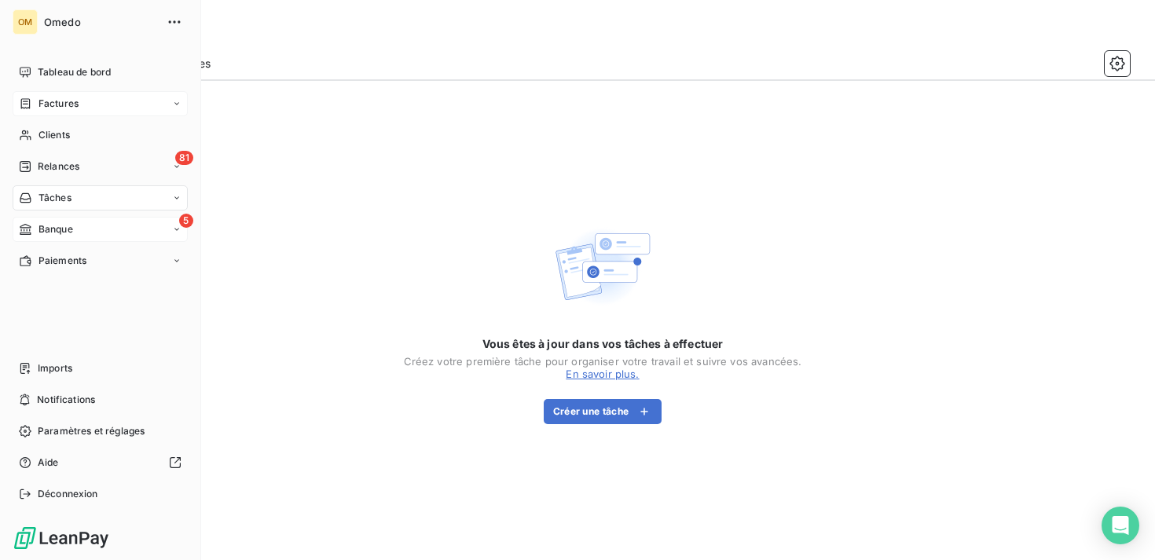
click at [80, 105] on div "Factures" at bounding box center [100, 103] width 175 height 25
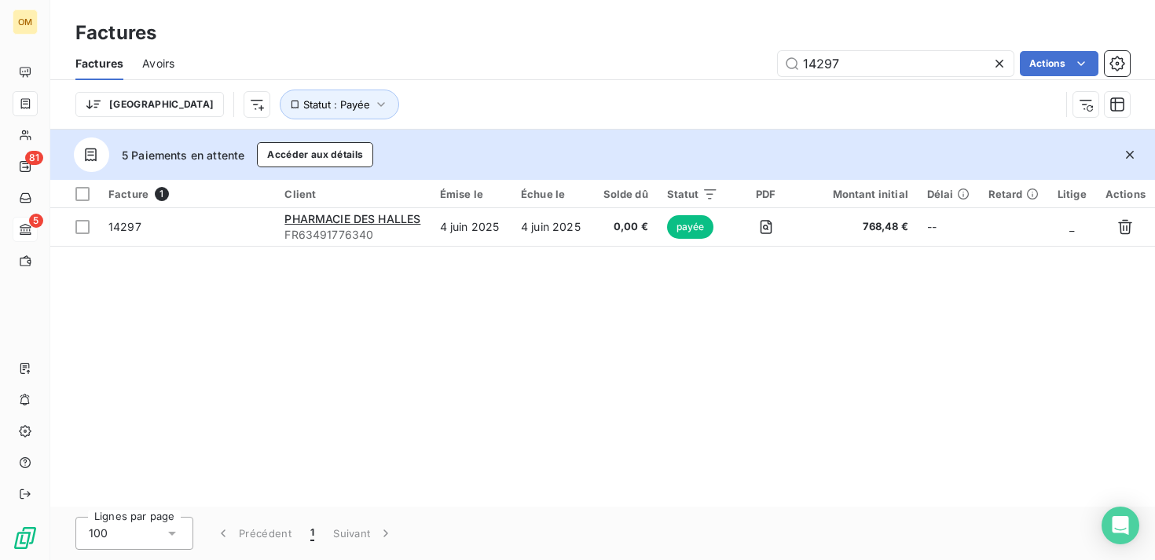
click at [1000, 61] on icon at bounding box center [1000, 64] width 16 height 16
click at [920, 60] on input "text" at bounding box center [896, 63] width 236 height 25
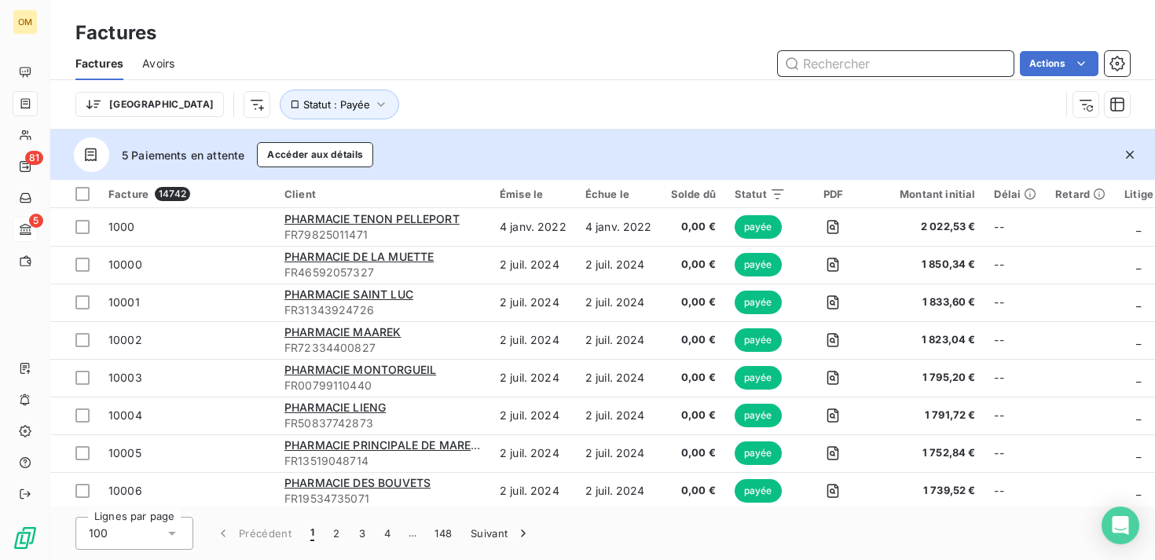
paste input "13890"
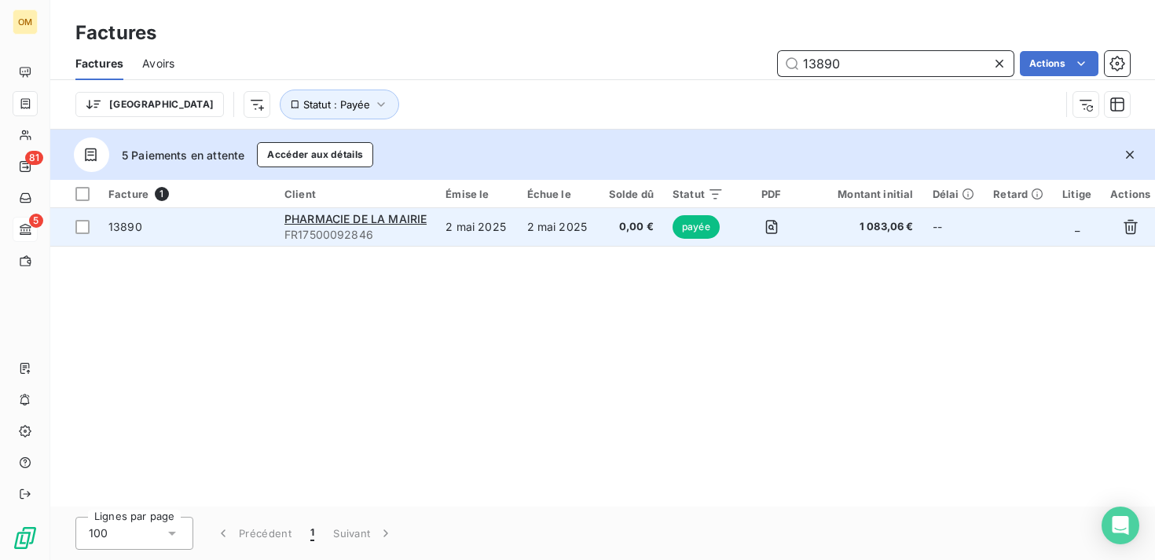
type input "13890"
click at [509, 241] on td "2 mai 2025" at bounding box center [476, 227] width 81 height 38
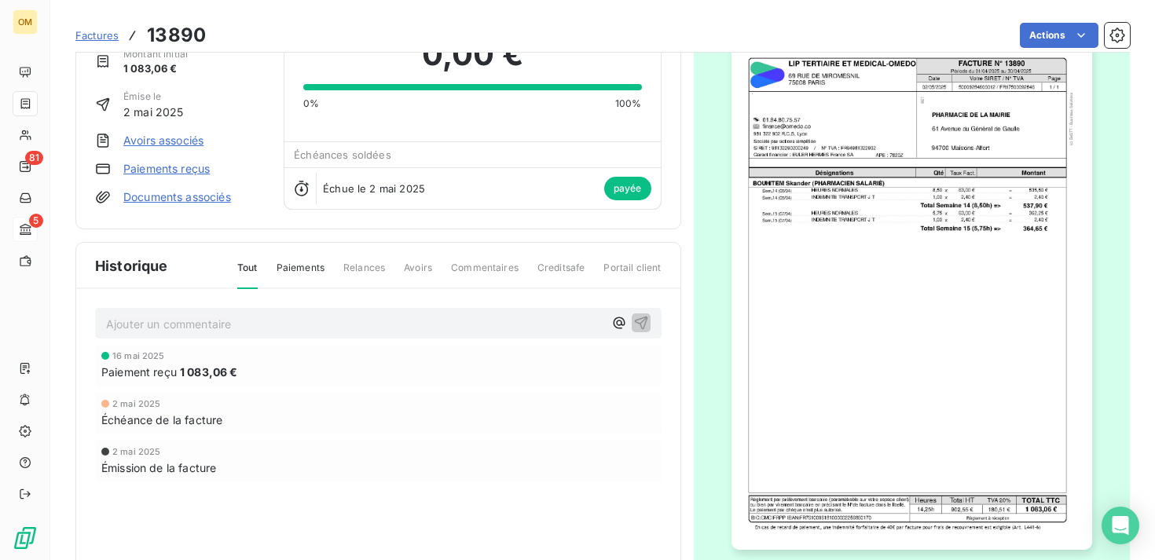
scroll to position [79, 0]
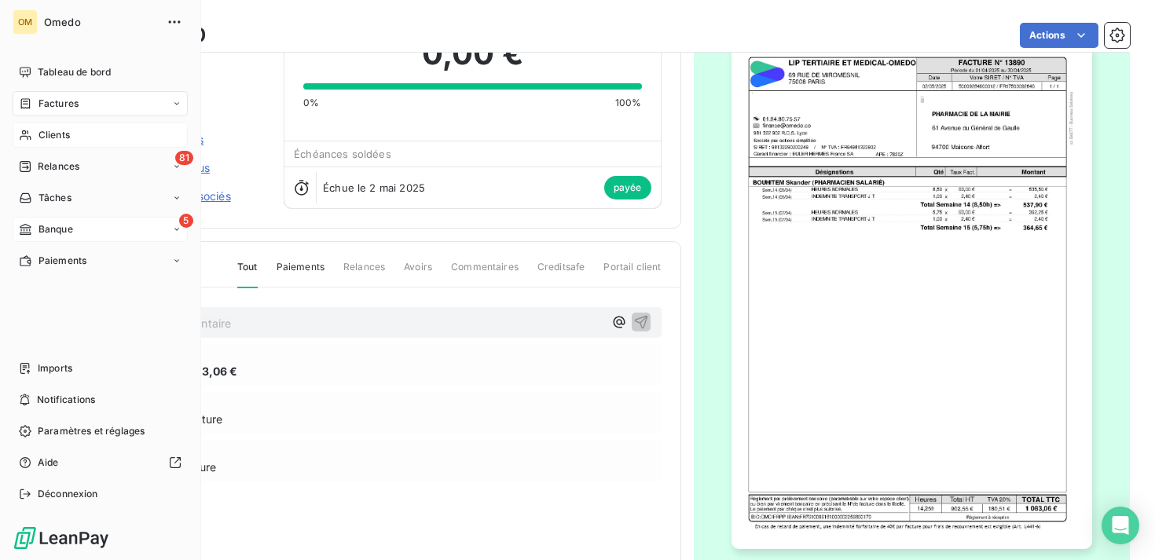
click at [46, 138] on span "Clients" at bounding box center [54, 135] width 31 height 14
